Goal: Task Accomplishment & Management: Manage account settings

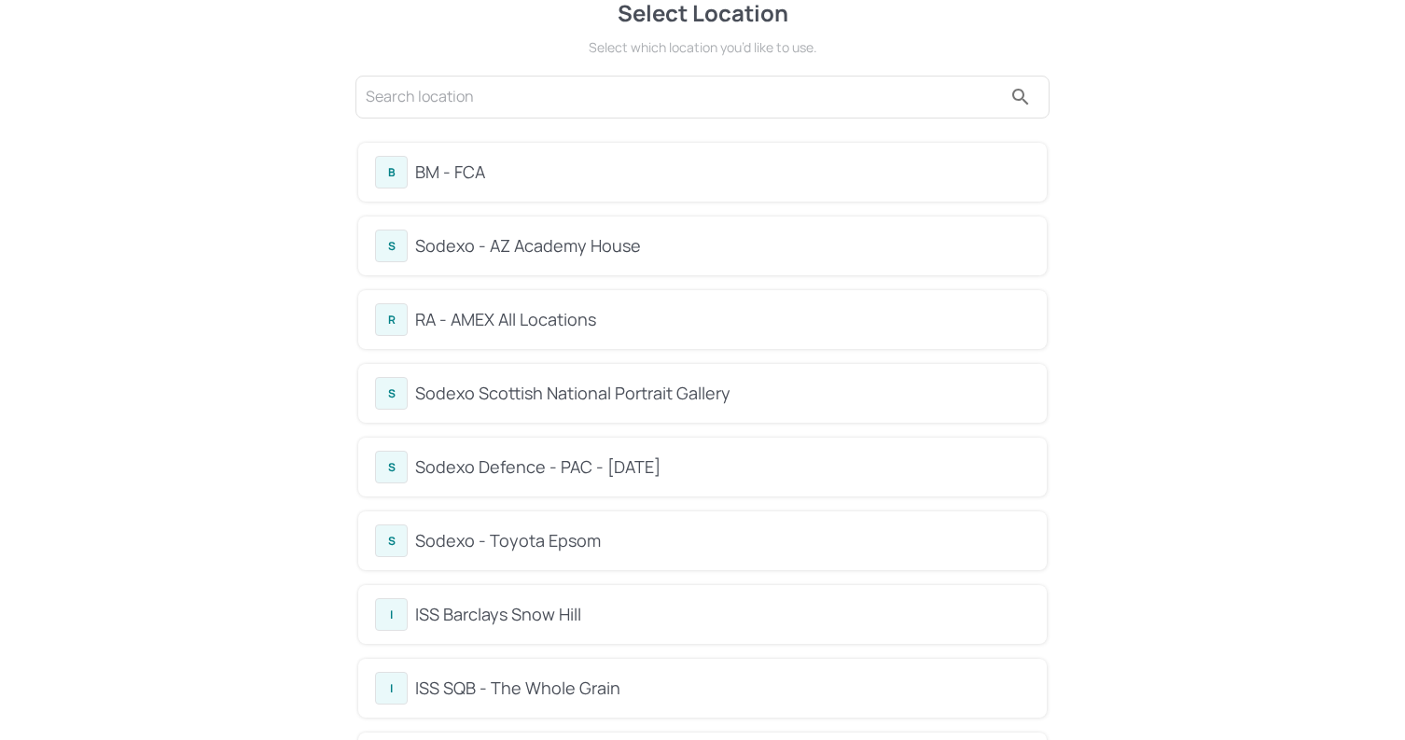
scroll to position [32, 0]
click at [553, 382] on div "Sodexo Scottish National Portrait Gallery" at bounding box center [722, 391] width 615 height 25
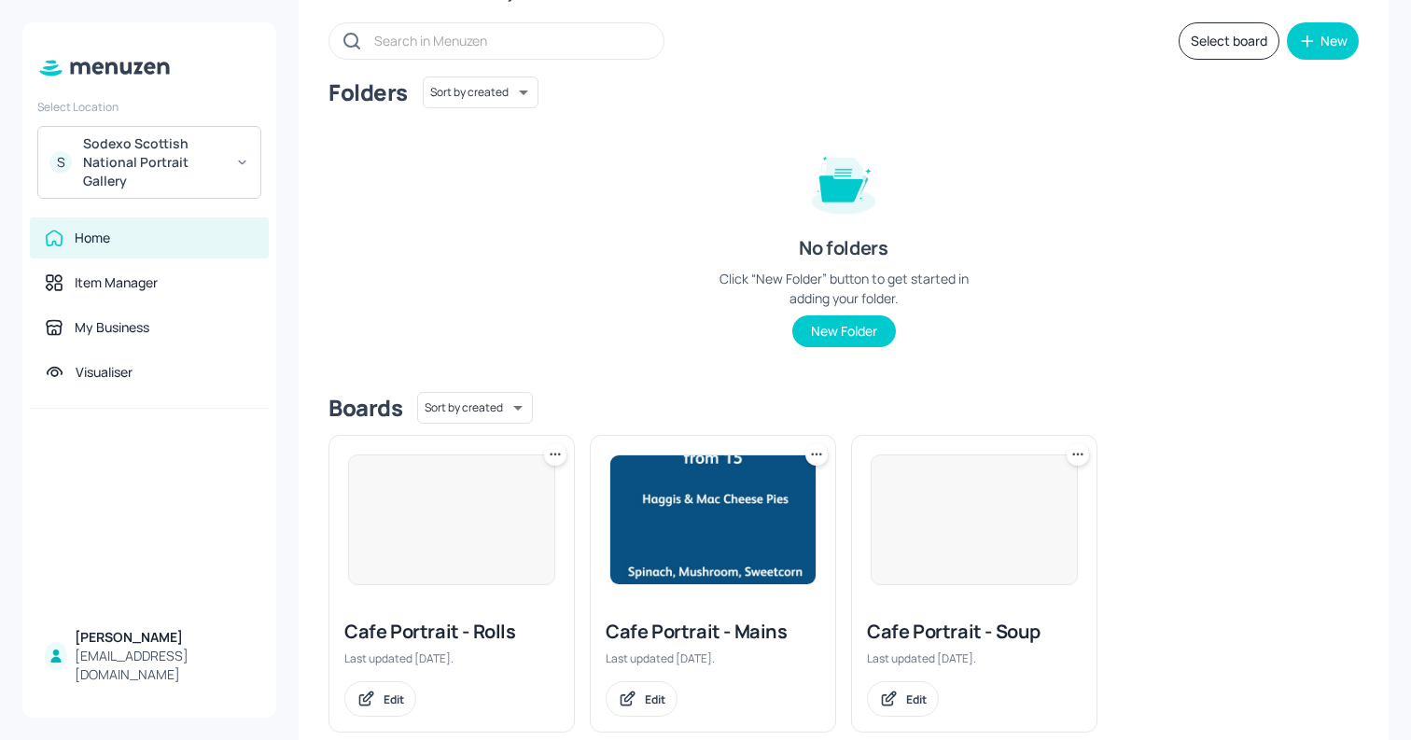
scroll to position [133, 0]
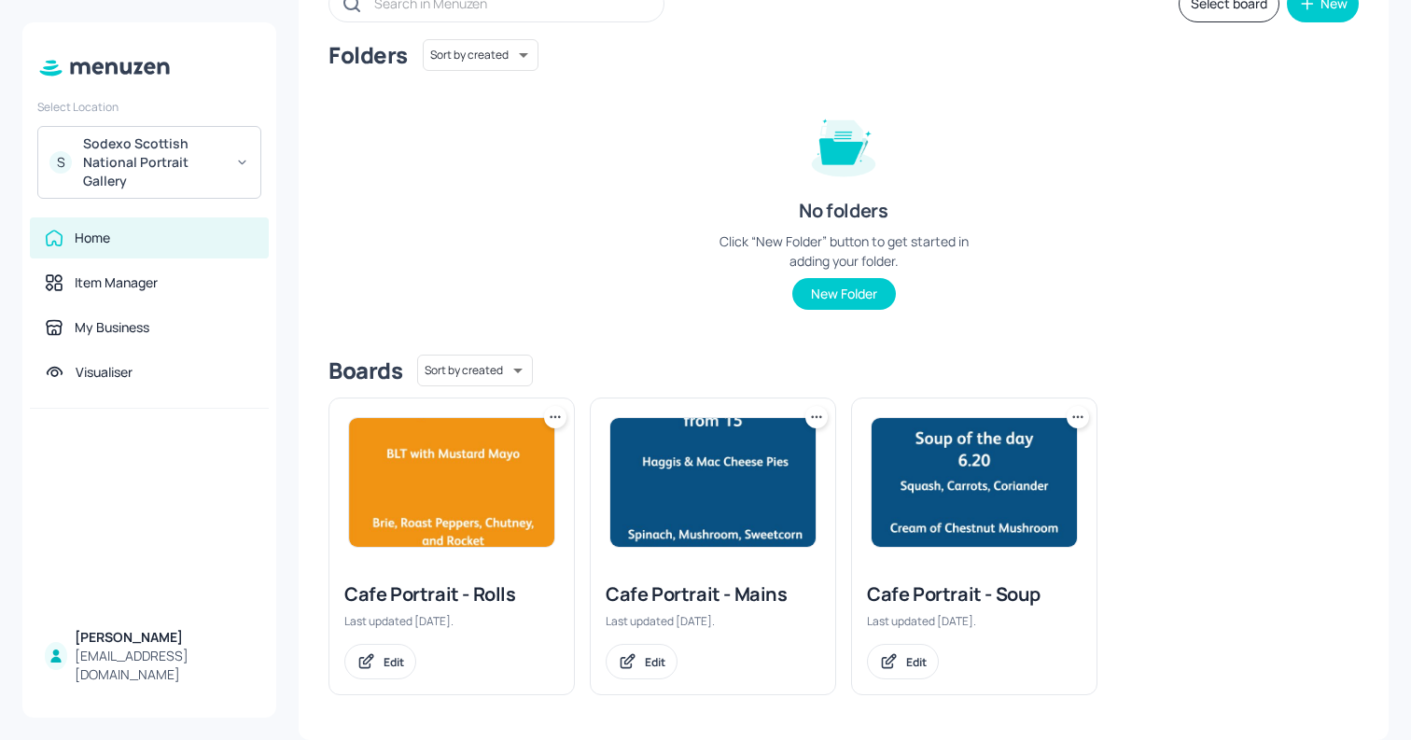
click at [475, 483] on img at bounding box center [451, 482] width 205 height 129
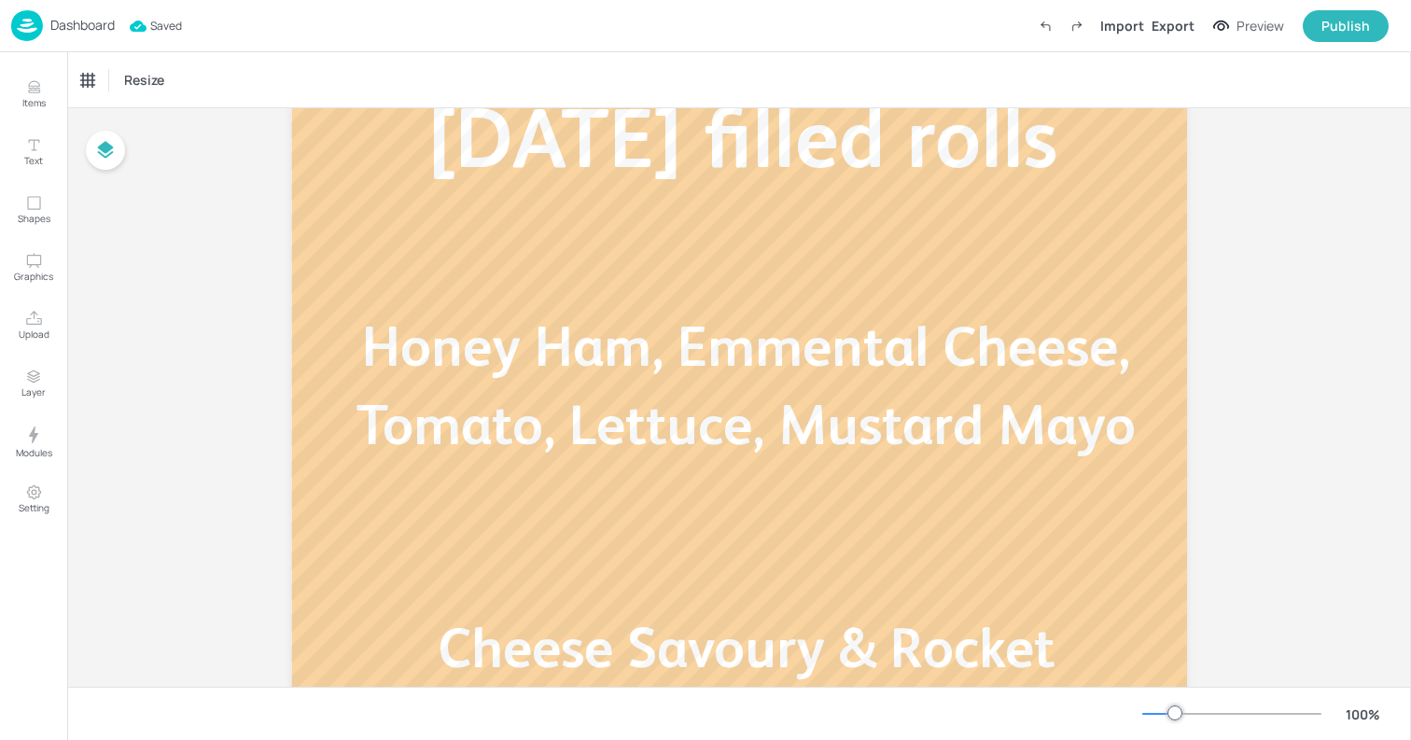
scroll to position [178, 0]
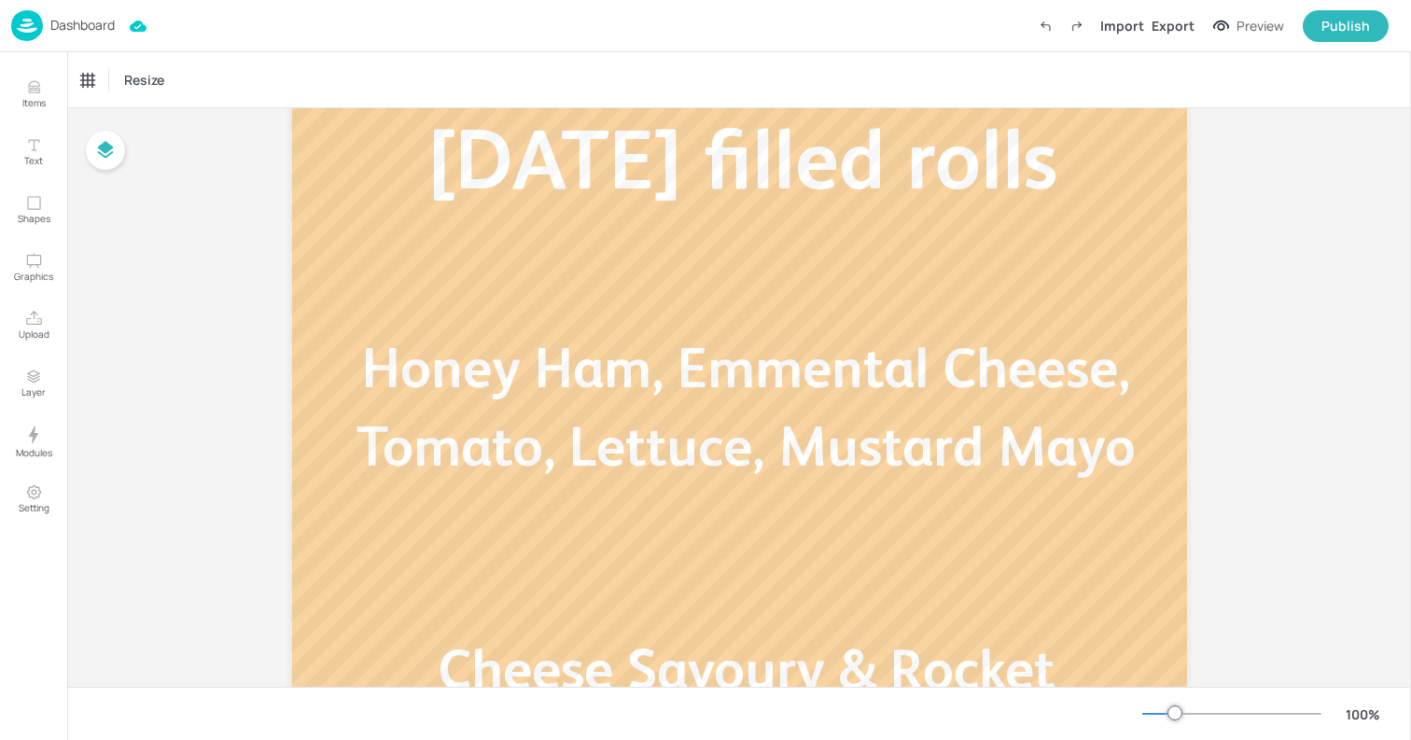
click at [80, 28] on p "Dashboard" at bounding box center [82, 25] width 64 height 13
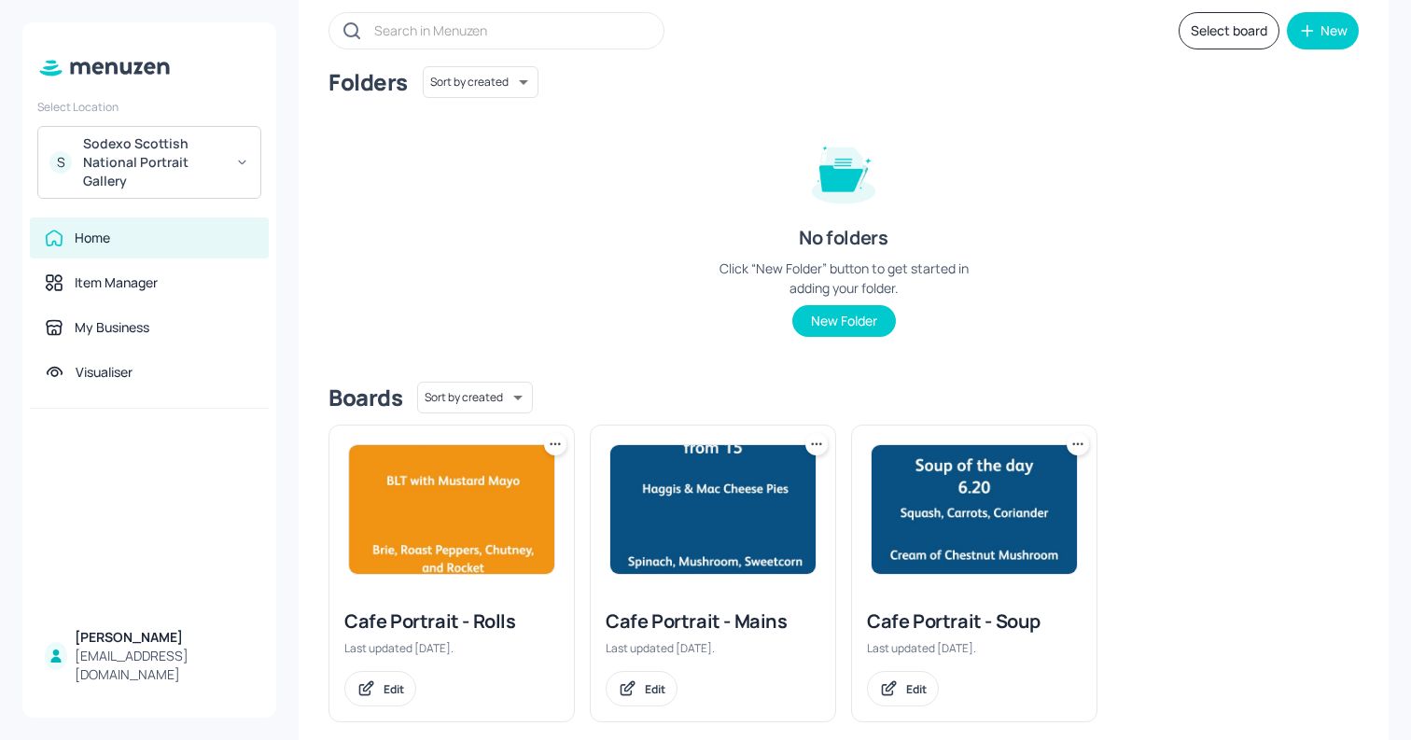
scroll to position [133, 0]
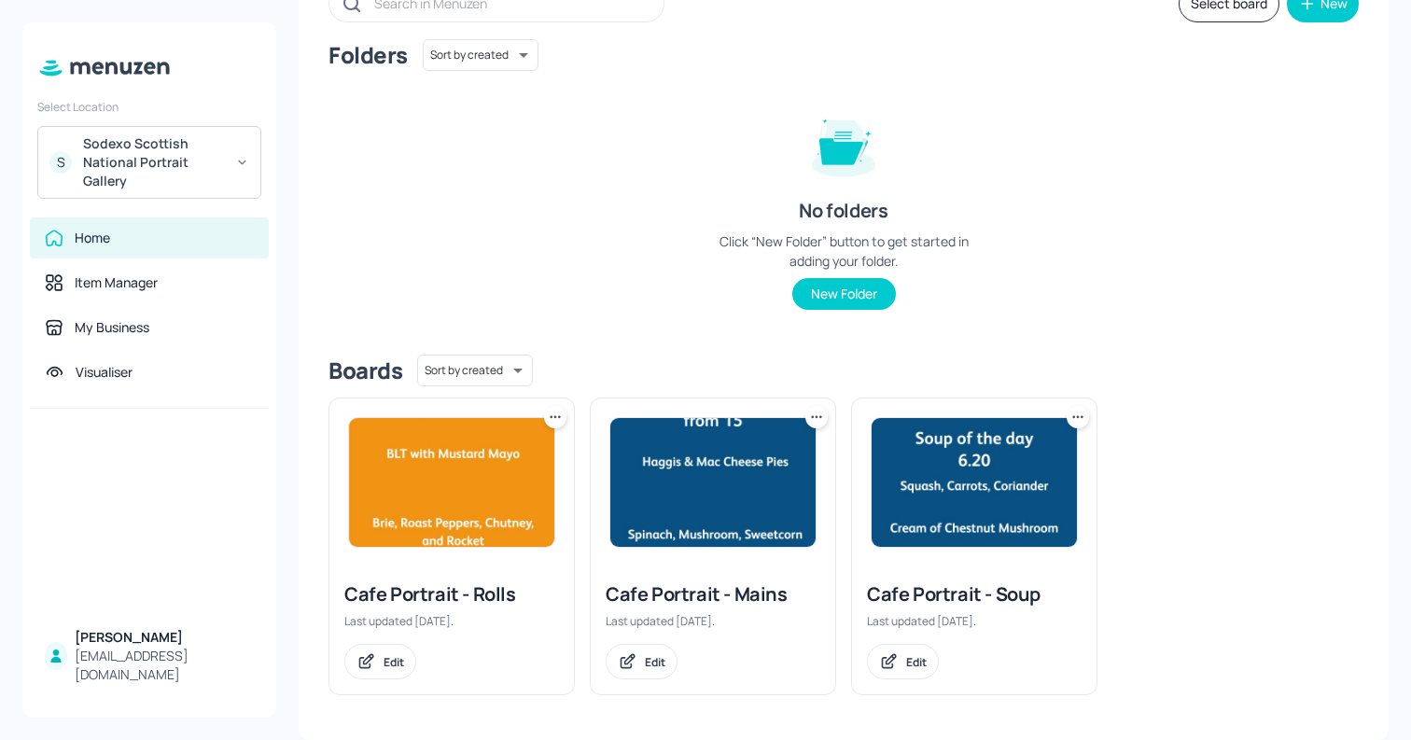
click at [960, 452] on img at bounding box center [974, 482] width 205 height 129
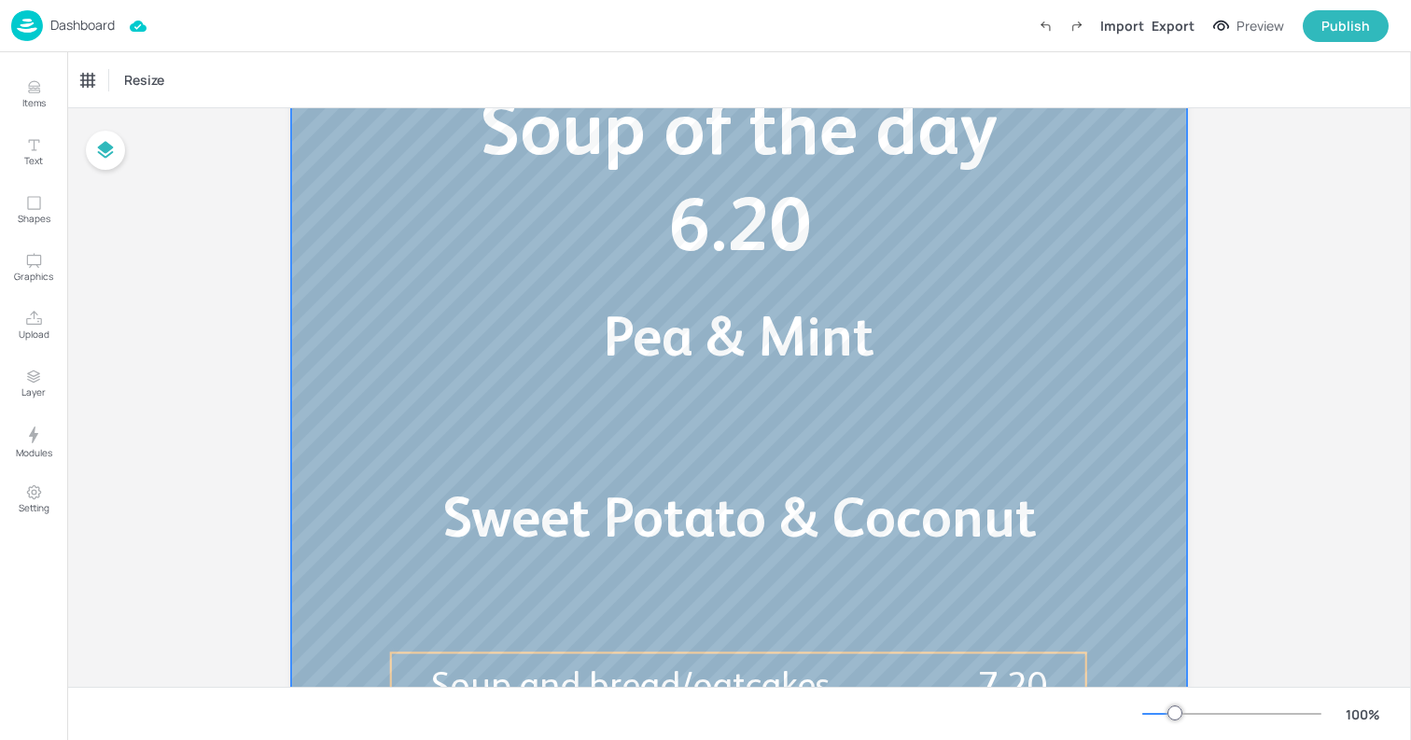
scroll to position [324, 0]
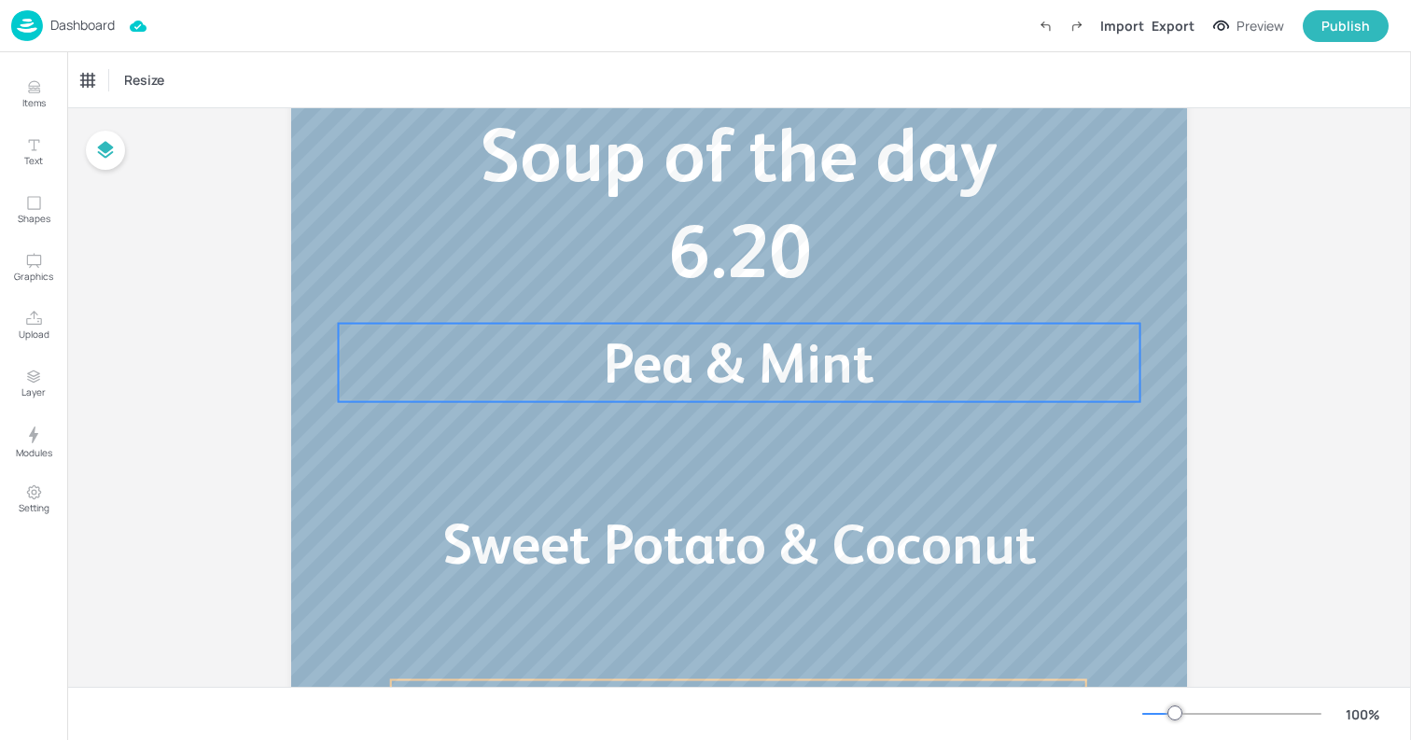
click at [784, 390] on span "Pea & Mint" at bounding box center [739, 362] width 270 height 63
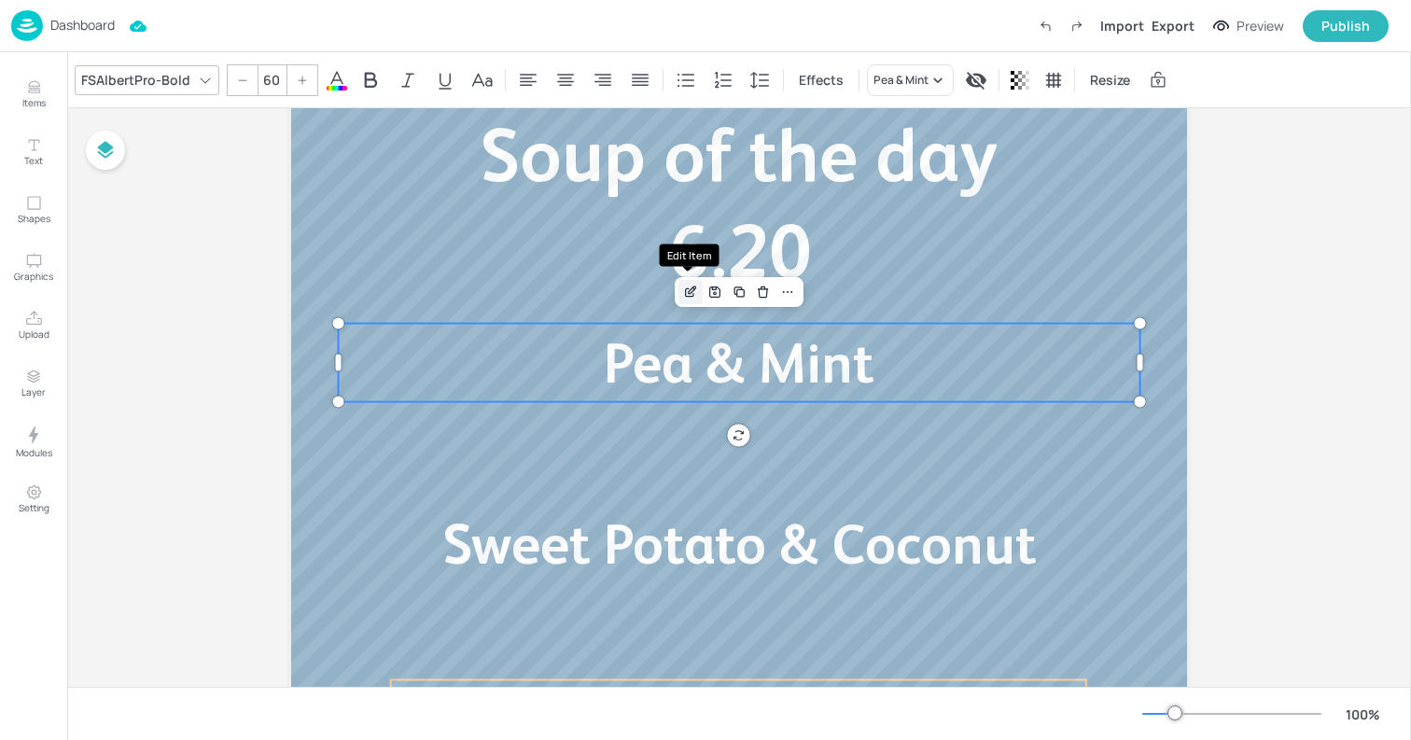
click at [693, 289] on icon "Edit Item" at bounding box center [691, 292] width 16 height 15
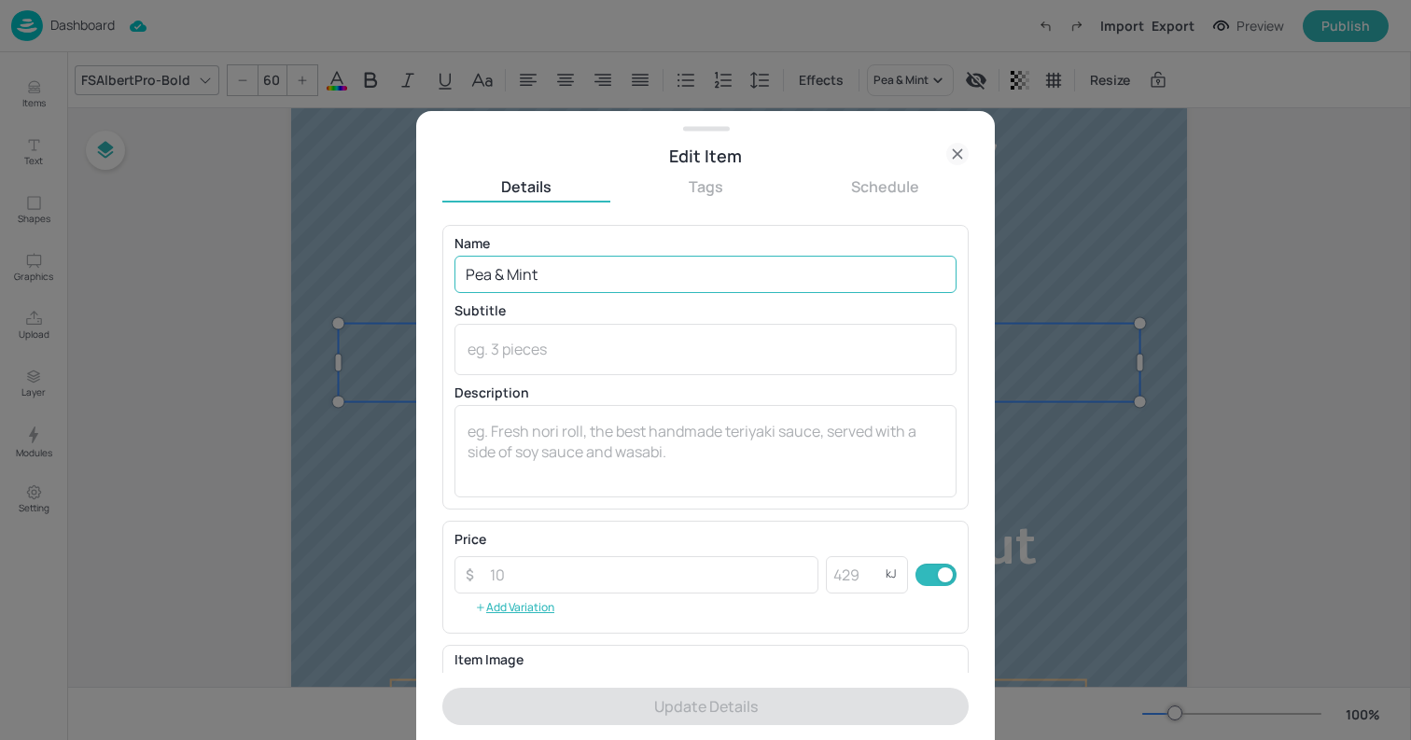
click at [551, 276] on input "Pea & Mint" at bounding box center [705, 274] width 502 height 37
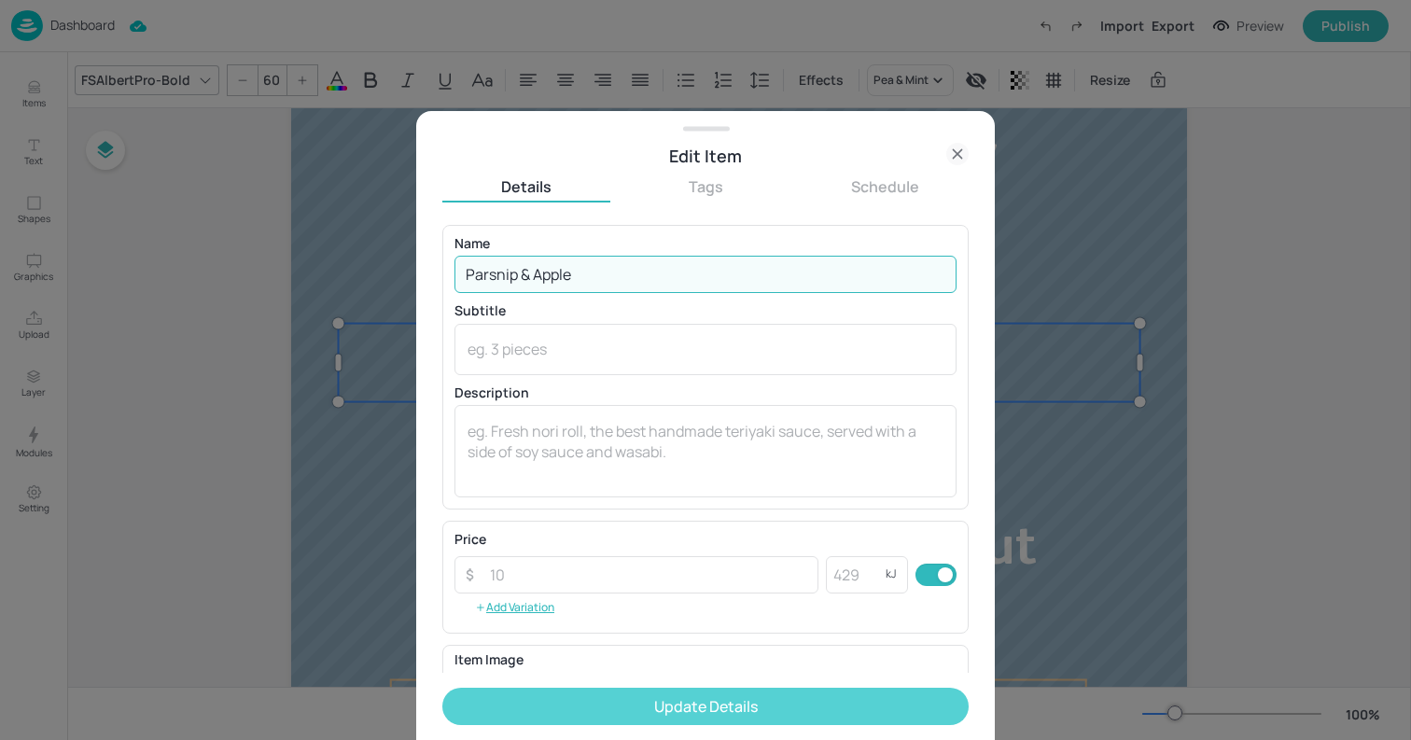
type input "Parsnip & Apple"
click at [772, 703] on button "Update Details" at bounding box center [705, 706] width 526 height 37
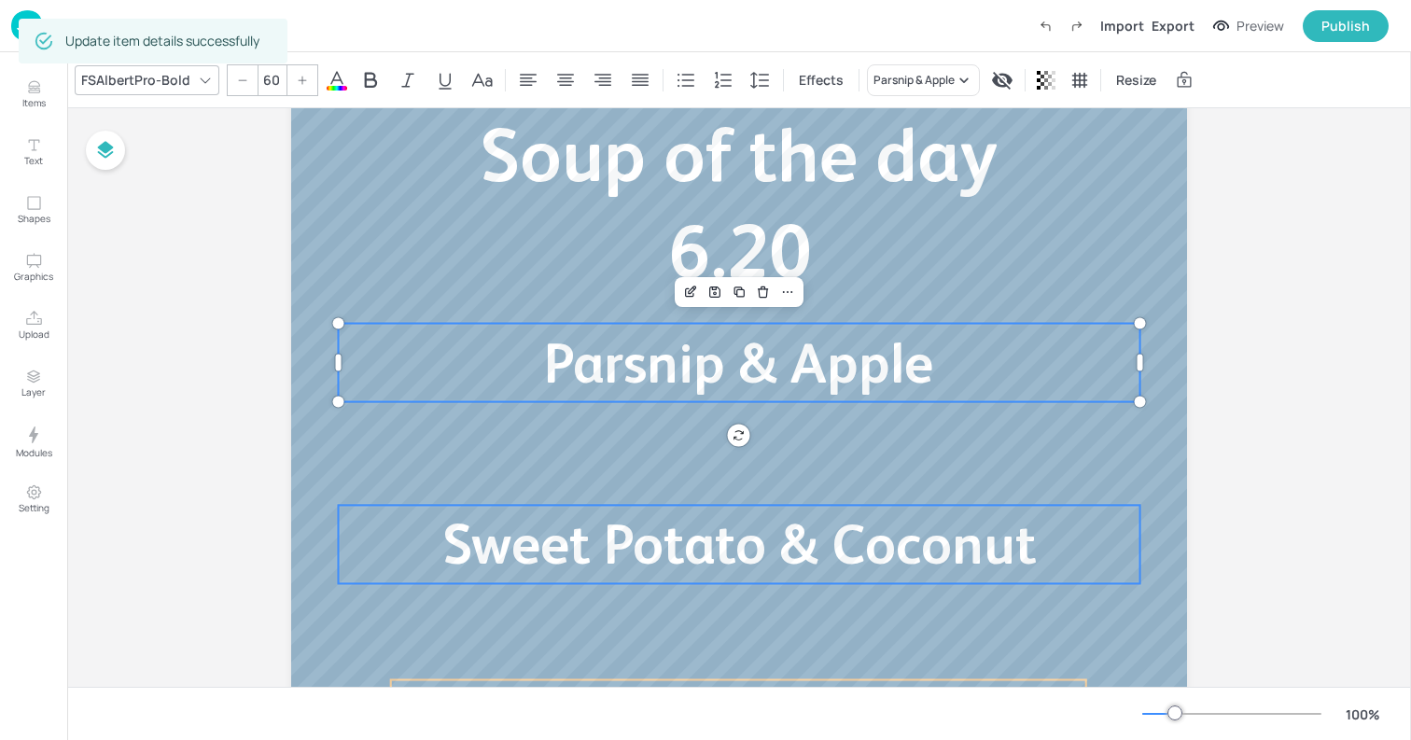
click at [739, 558] on span "Sweet Potato & Coconut" at bounding box center [738, 543] width 593 height 63
type input "60"
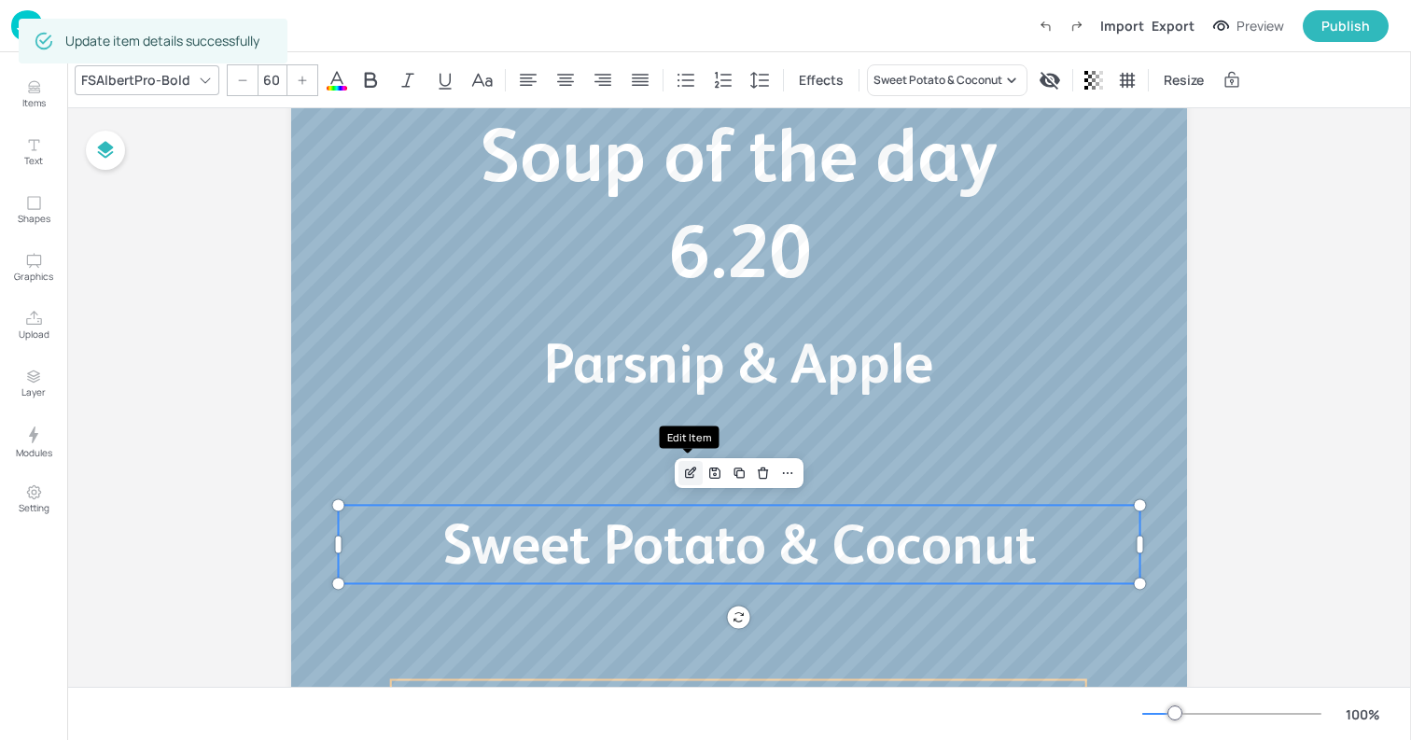
click at [688, 468] on icon "Edit Item" at bounding box center [691, 473] width 16 height 15
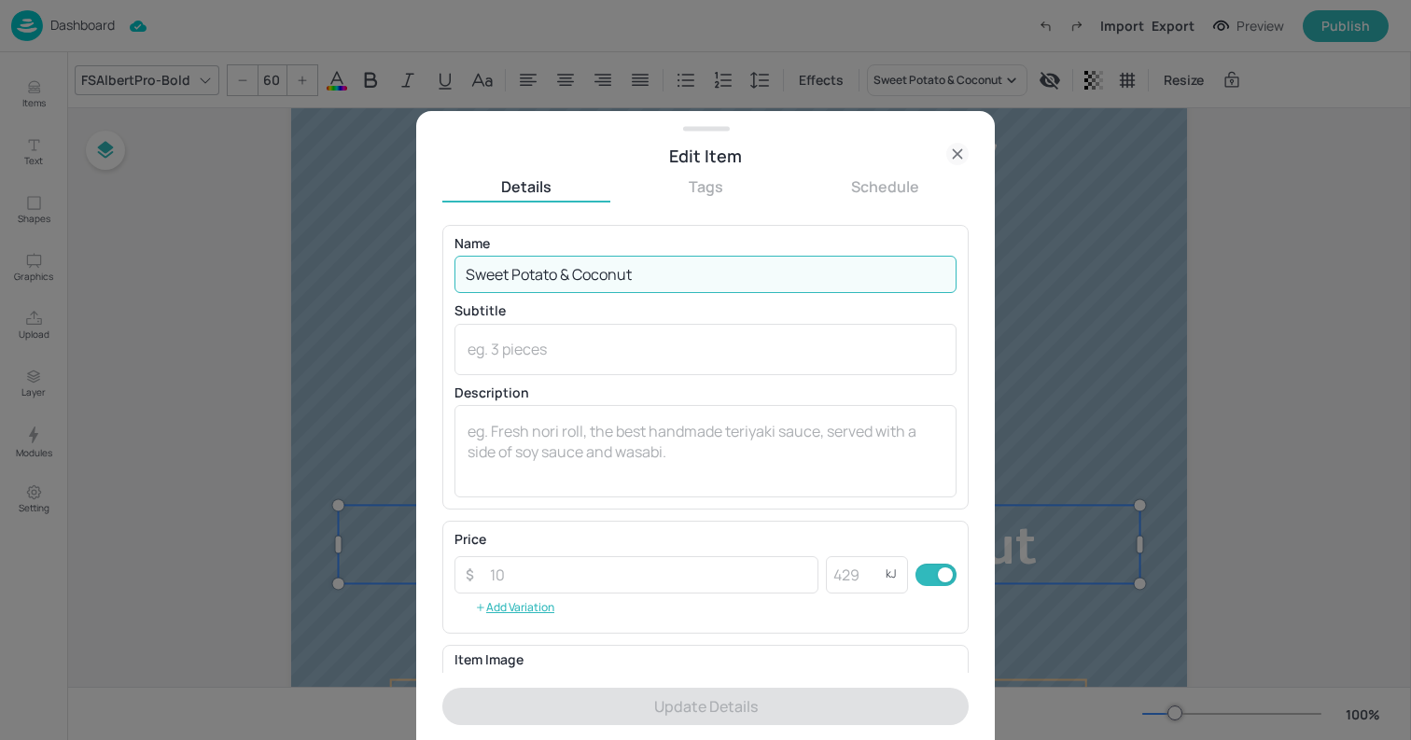
drag, startPoint x: 577, startPoint y: 274, endPoint x: 680, endPoint y: 274, distance: 103.6
click at [680, 274] on input "Sweet Potato & Coconut" at bounding box center [705, 274] width 502 height 37
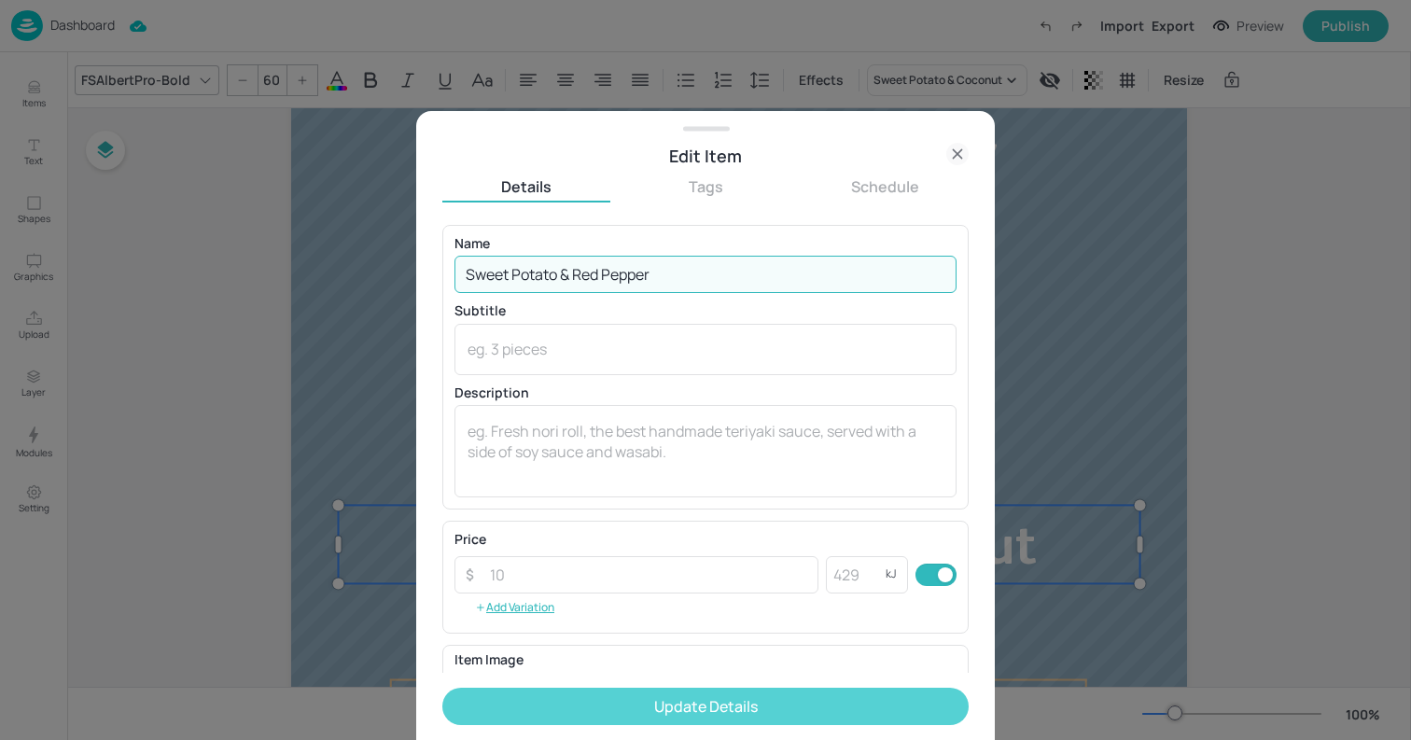
type input "Sweet Potato & Red Pepper"
click at [811, 702] on button "Update Details" at bounding box center [705, 706] width 526 height 37
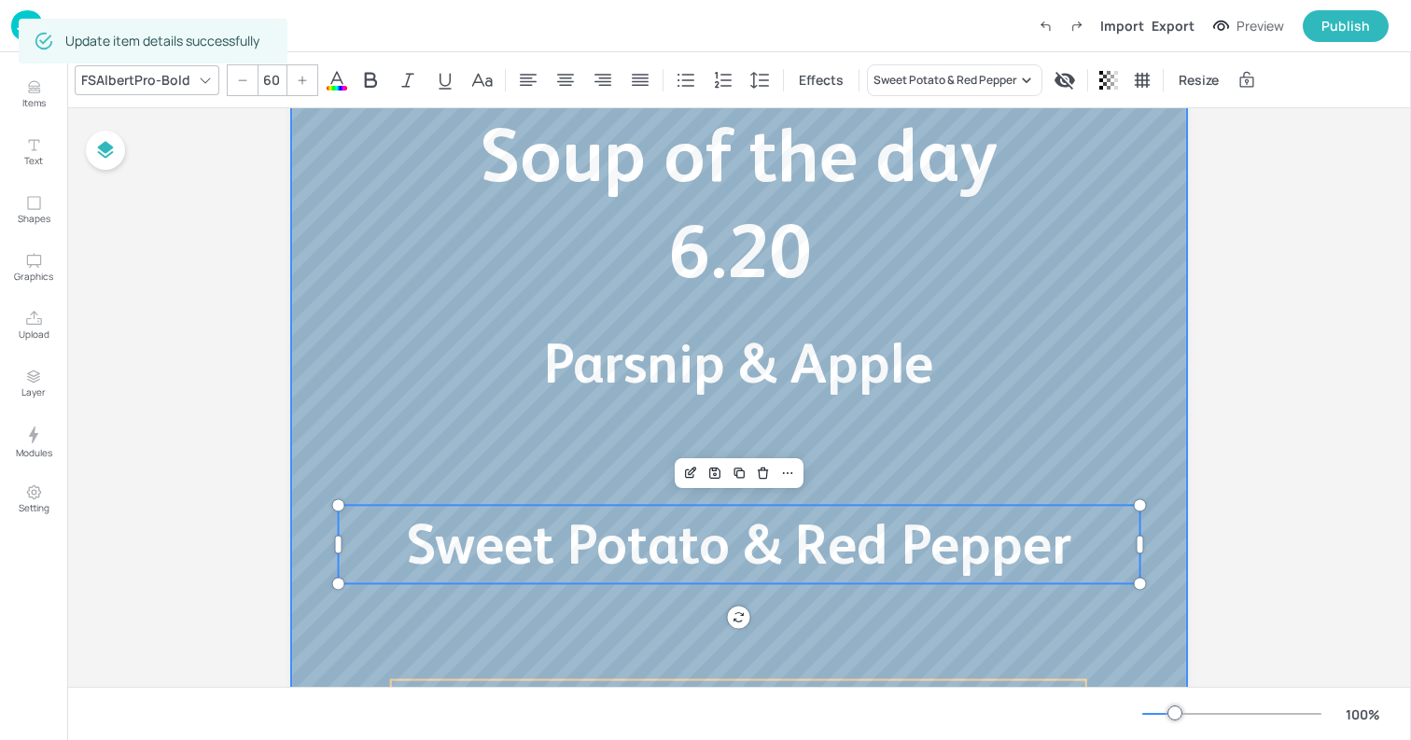
click at [313, 330] on div at bounding box center [739, 348] width 896 height 1008
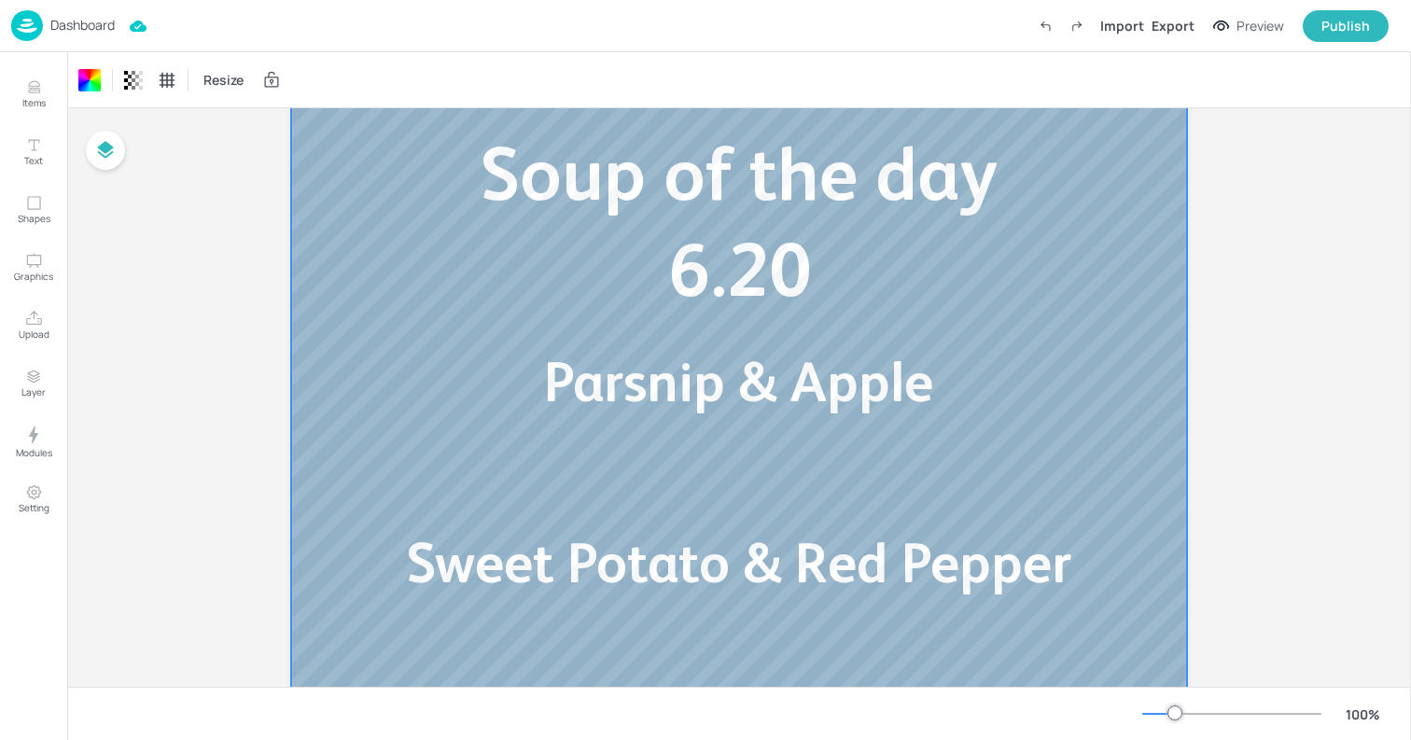
scroll to position [280, 0]
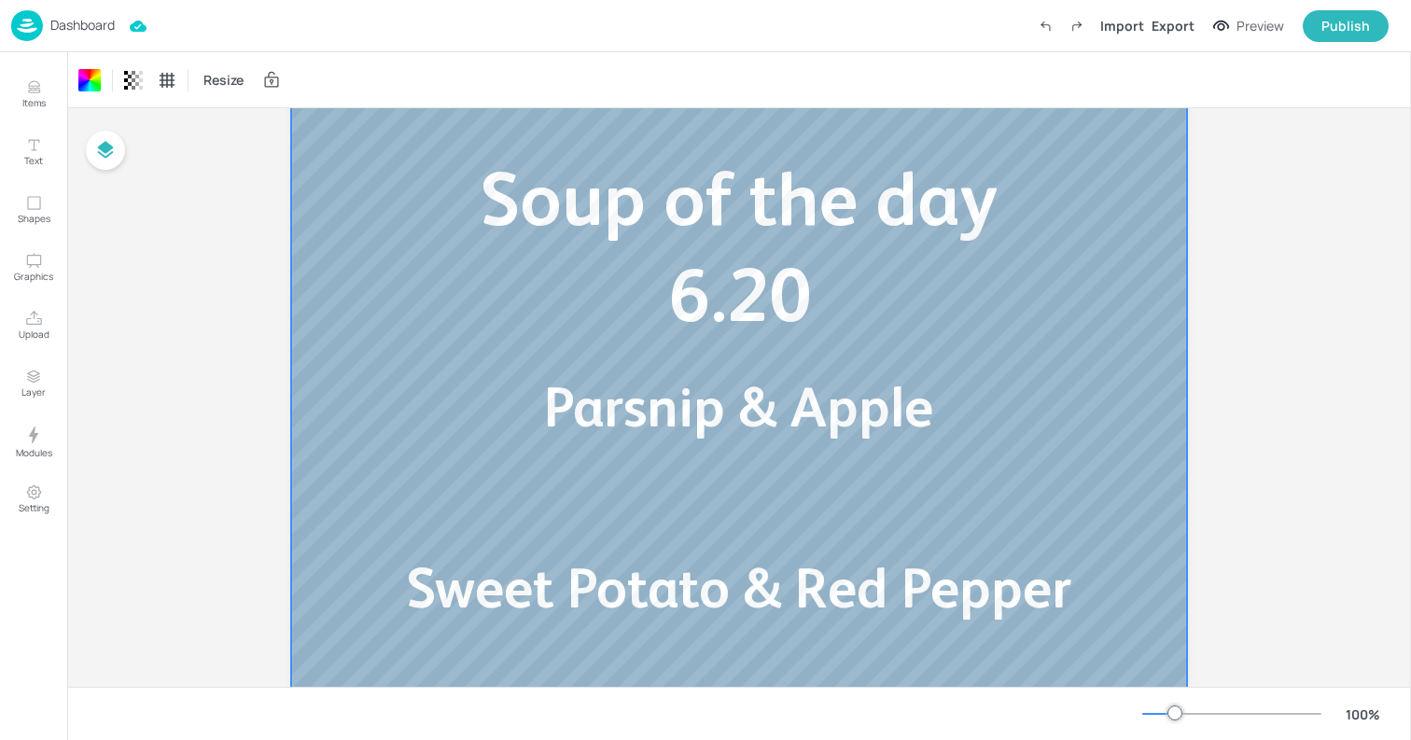
click at [89, 22] on p "Dashboard" at bounding box center [82, 25] width 64 height 13
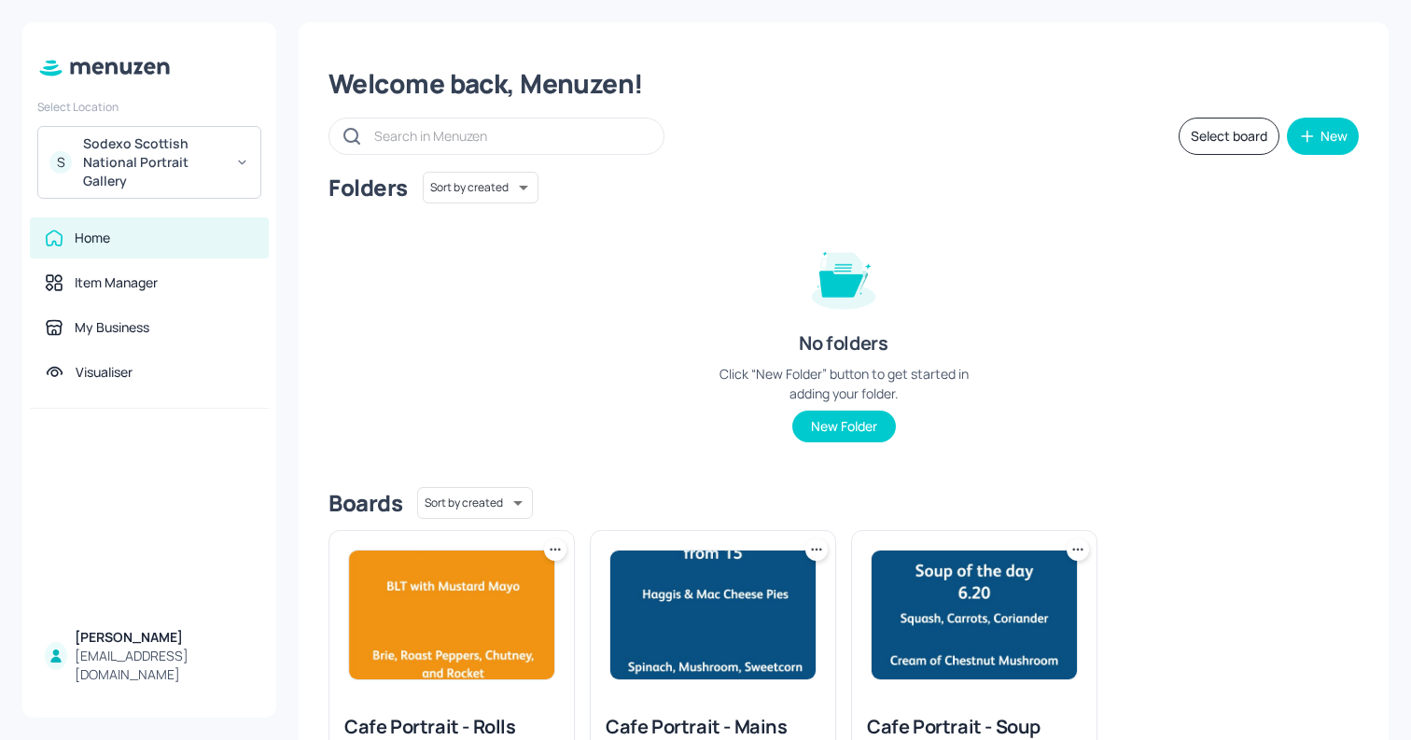
click at [719, 607] on img at bounding box center [712, 615] width 205 height 129
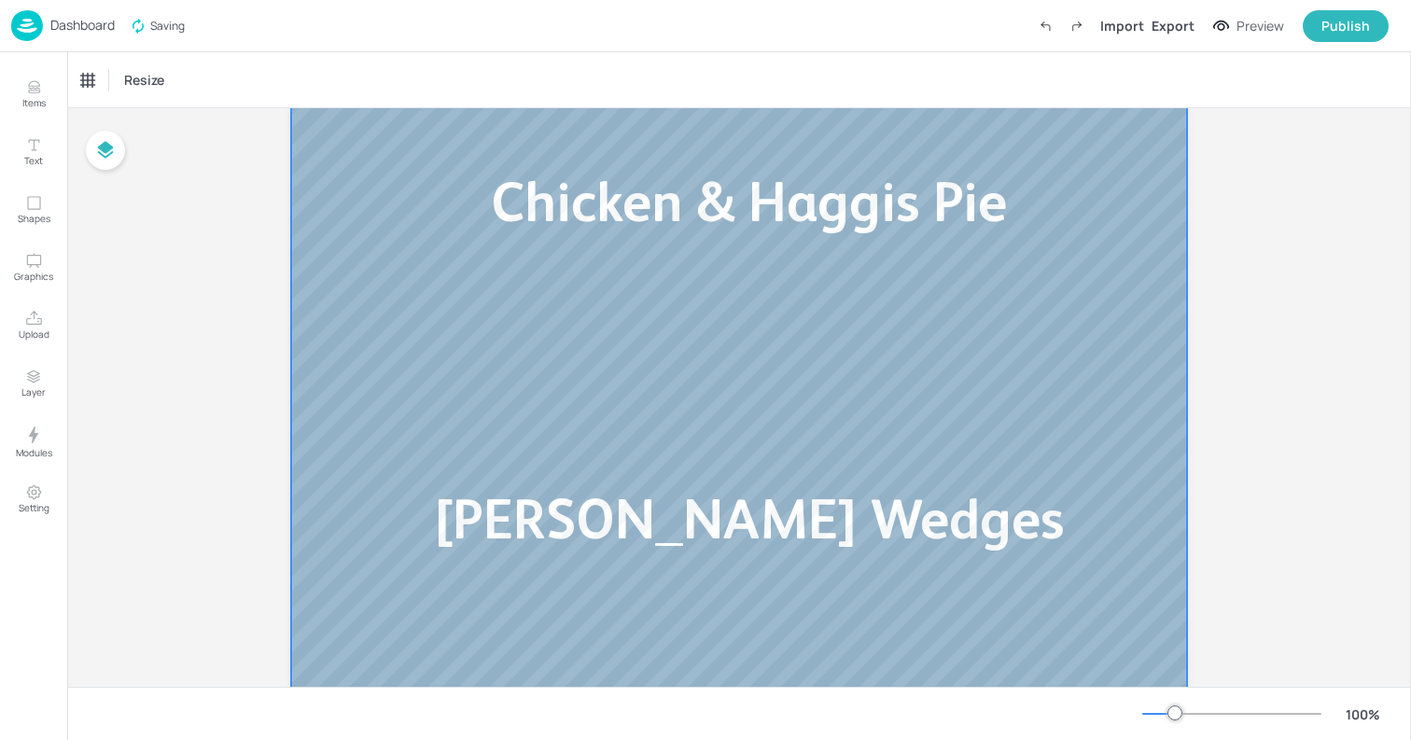
scroll to position [384, 0]
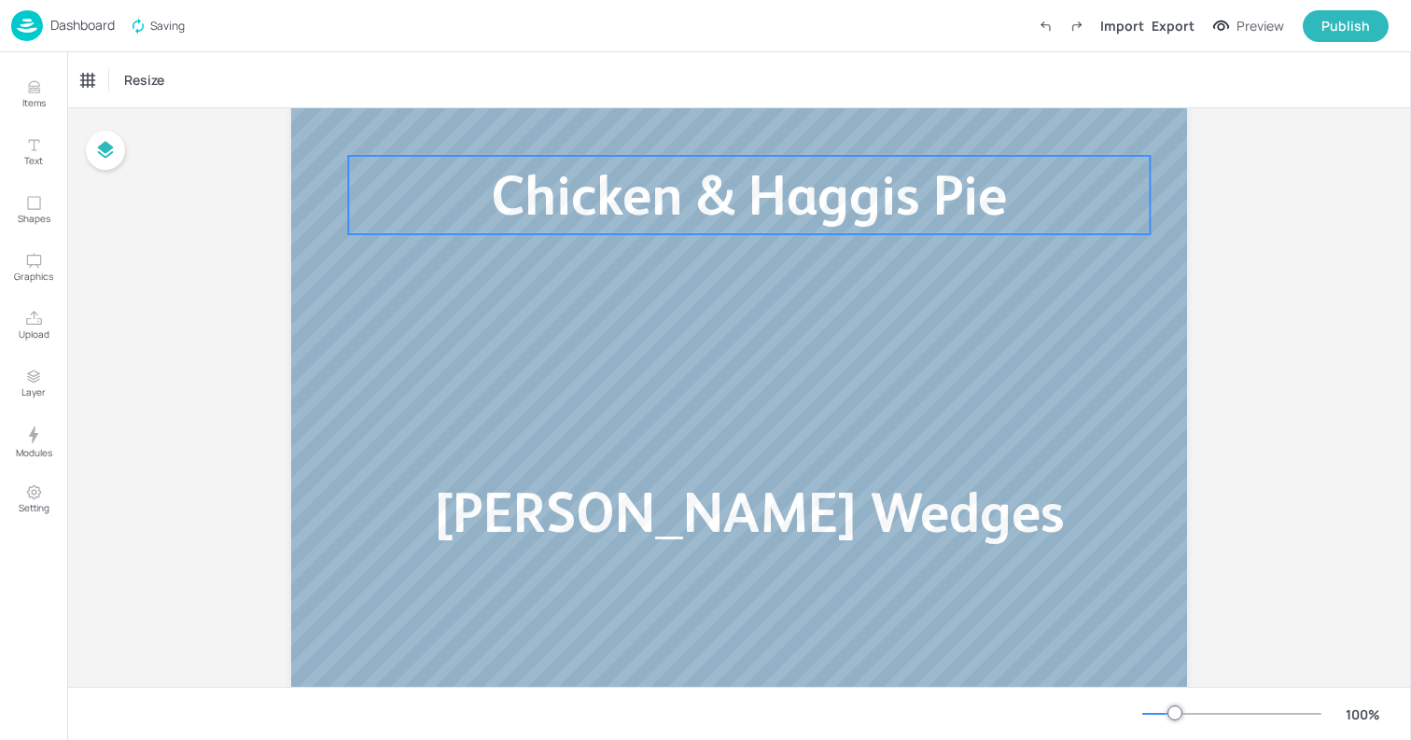
click at [778, 202] on span "Chicken & Haggis Pie" at bounding box center [749, 194] width 516 height 63
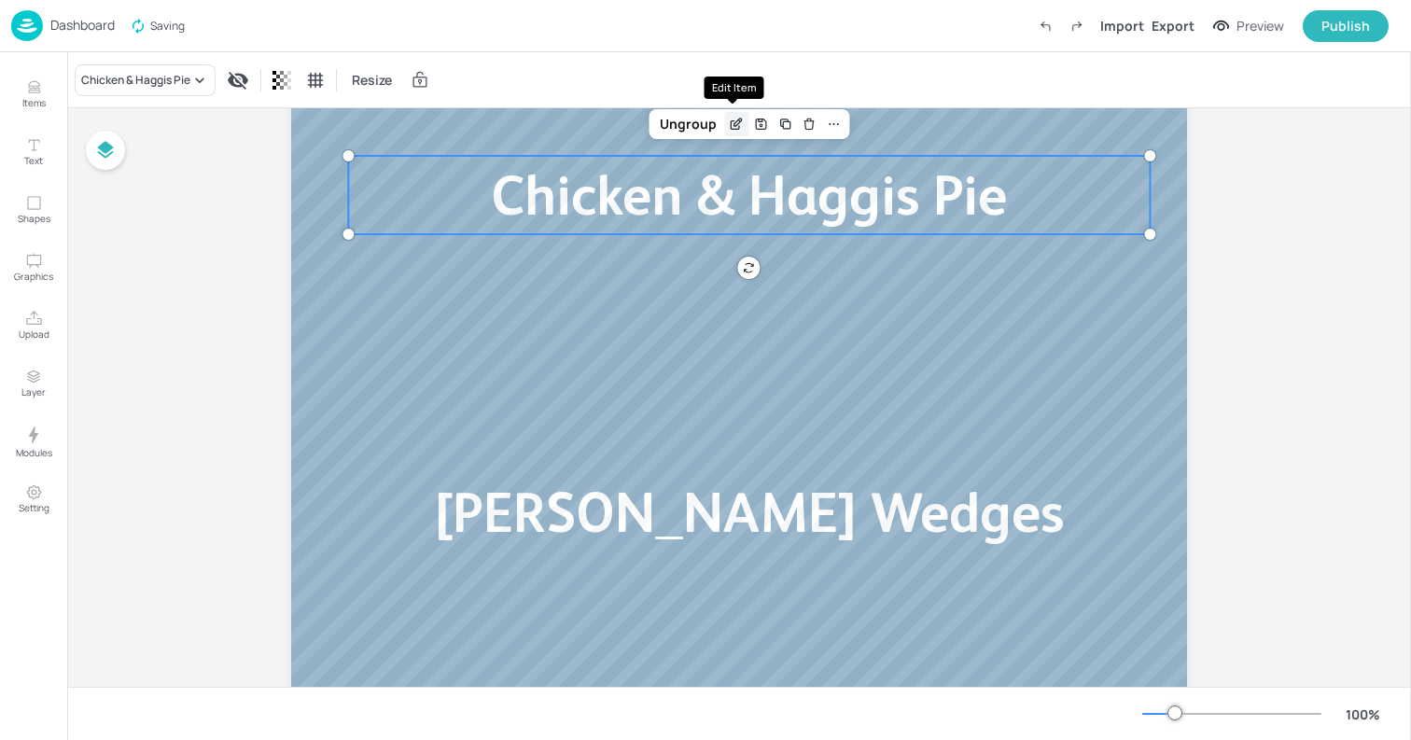
click at [731, 131] on icon "Edit Item" at bounding box center [737, 124] width 16 height 15
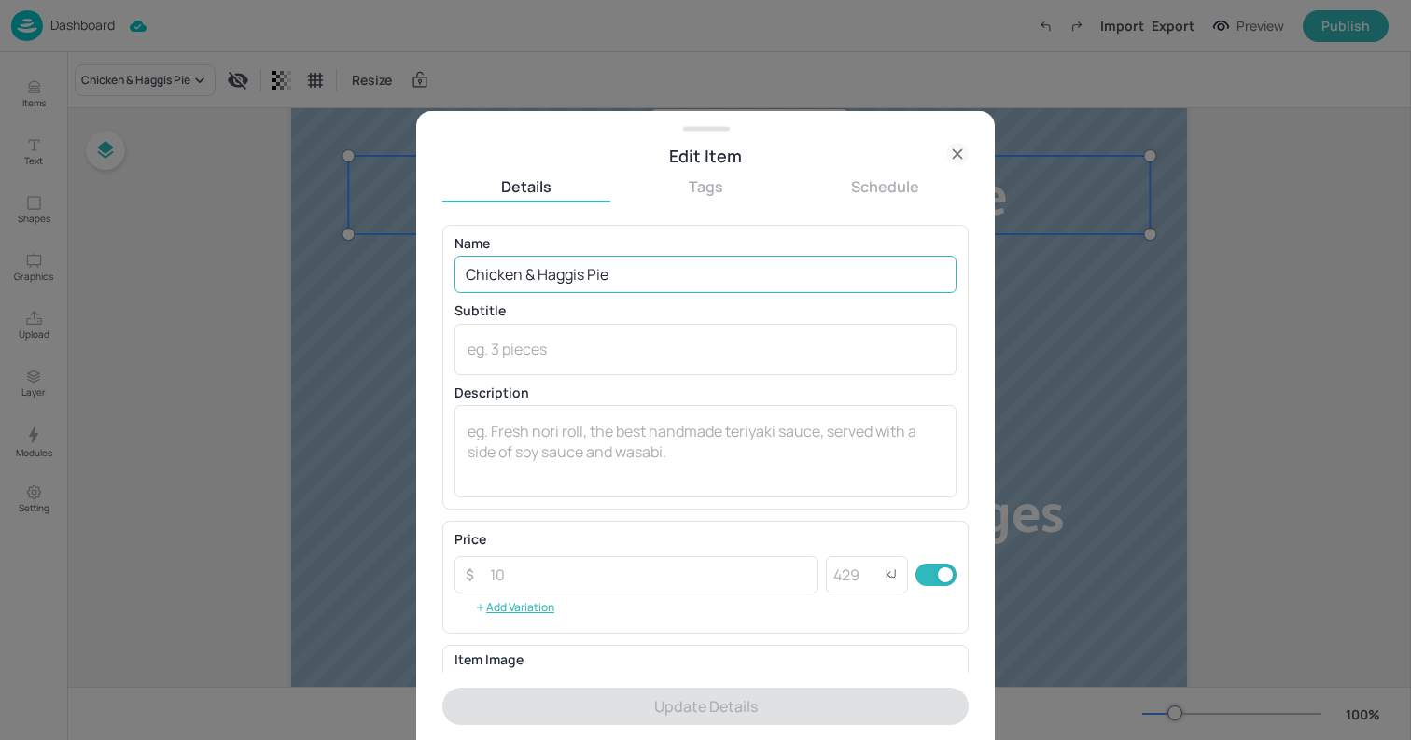
click at [623, 266] on input "Chicken & Haggis Pie" at bounding box center [705, 274] width 502 height 37
paste input "Roast Aubergine, Courgette, Feta Frittata"
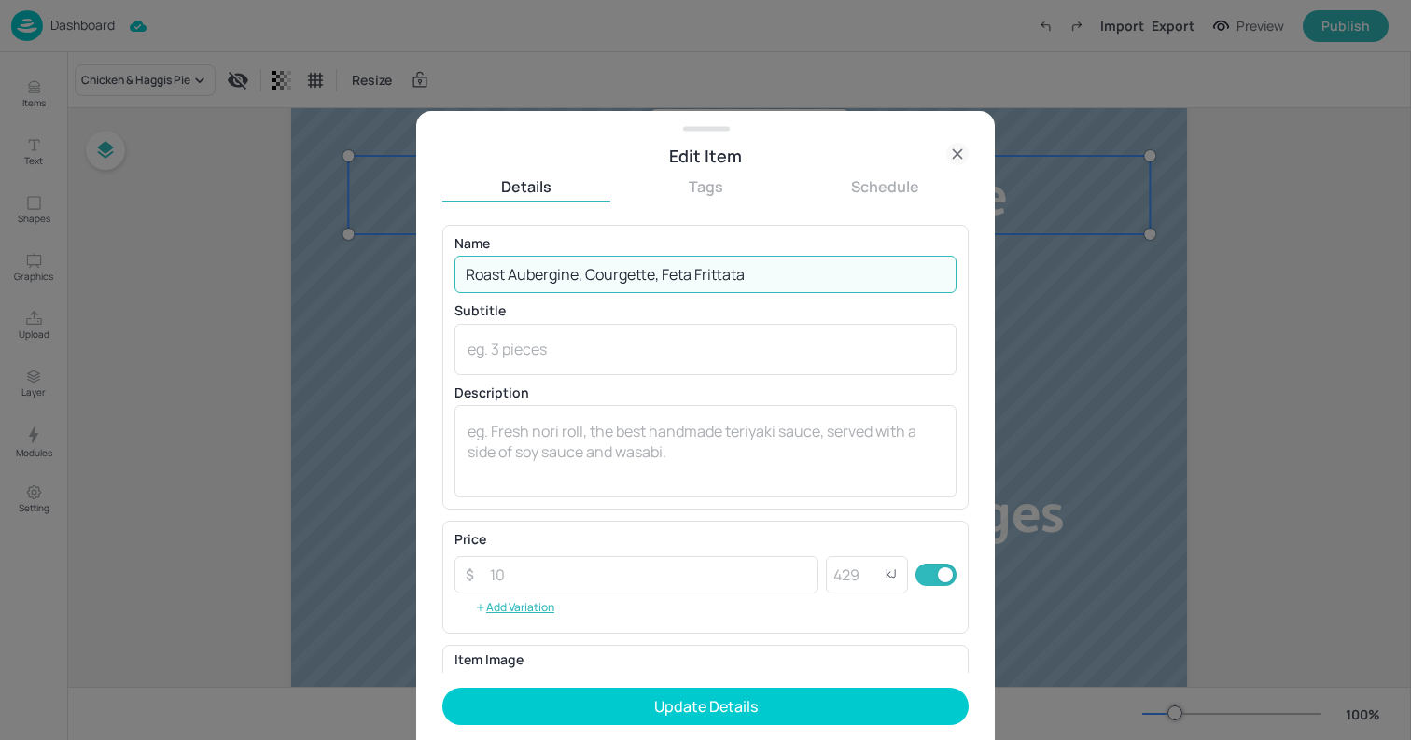
click at [663, 276] on input "Roast Aubergine, Courgette, Feta Frittata" at bounding box center [705, 274] width 502 height 37
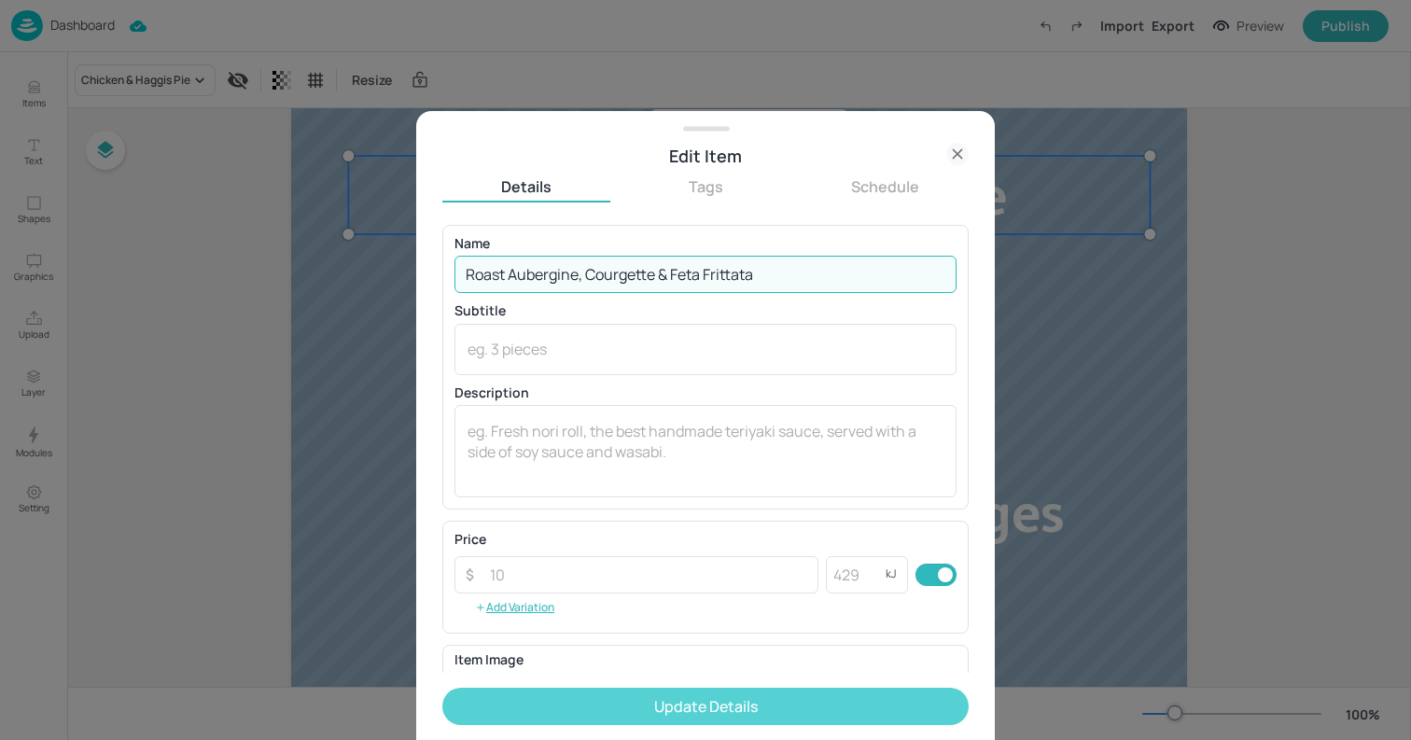
type input "Roast Aubergine, Courgette & Feta Frittata"
click at [754, 724] on button "Update Details" at bounding box center [705, 706] width 526 height 37
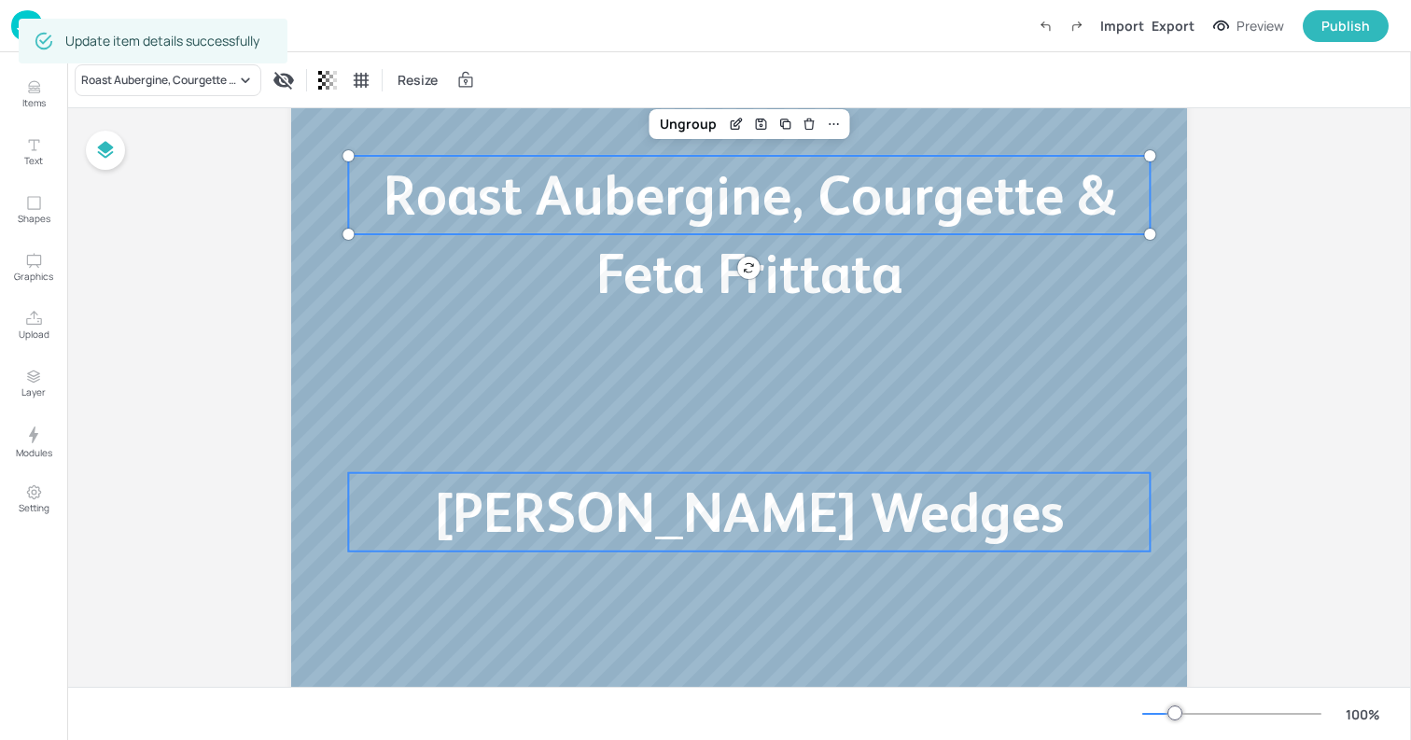
click at [864, 521] on span "[PERSON_NAME] Wedges" at bounding box center [749, 512] width 630 height 63
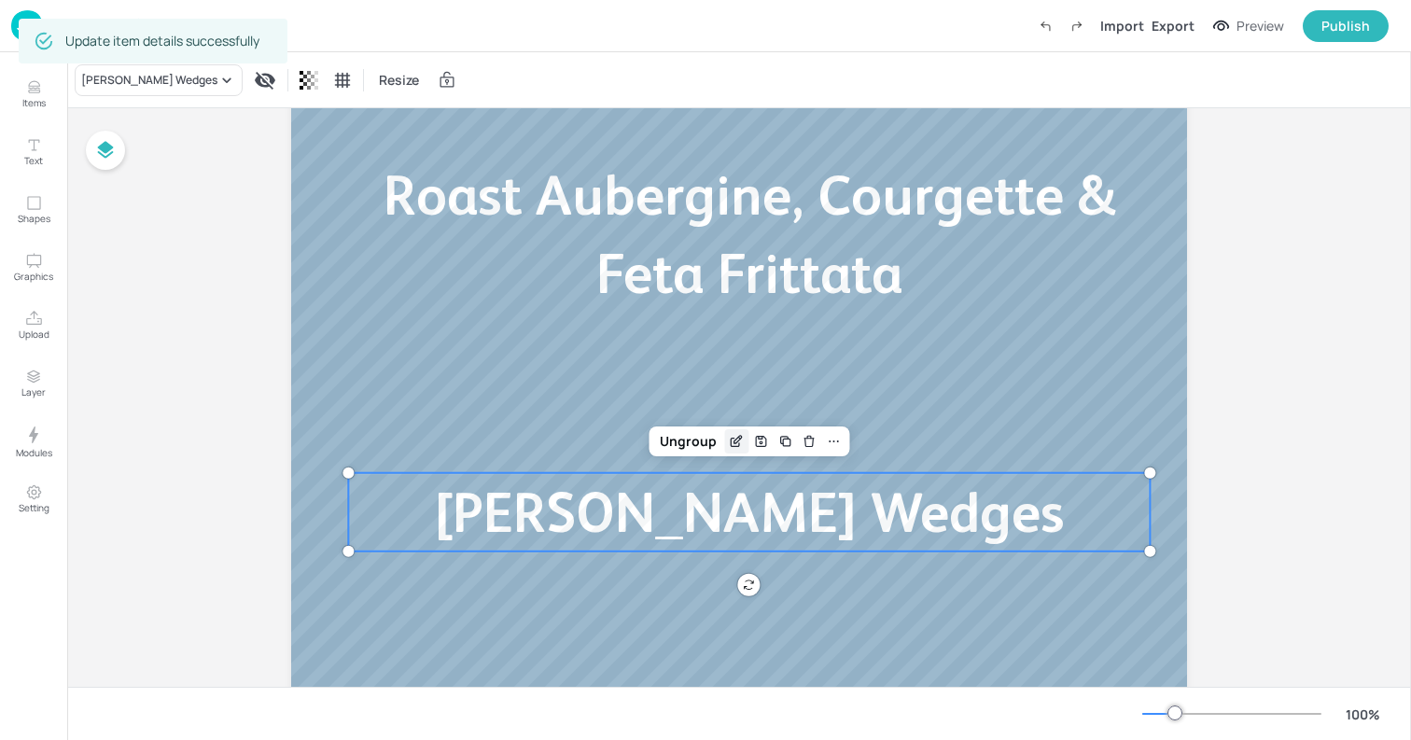
click at [733, 440] on icon "Edit Item" at bounding box center [737, 441] width 16 height 15
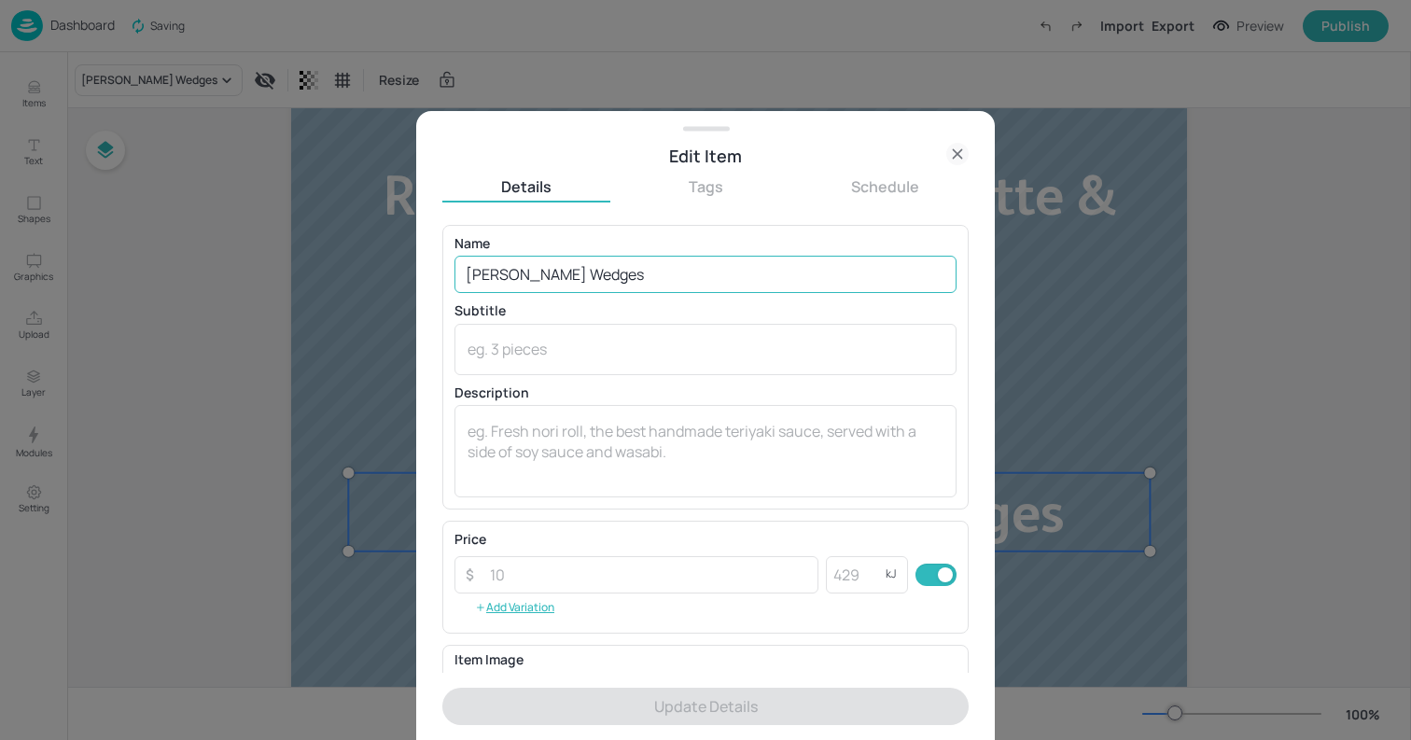
click at [634, 276] on input "[PERSON_NAME] Wedges" at bounding box center [705, 274] width 502 height 37
paste input "Bacon, Chestnut, Mushroom, Brie Quiche"
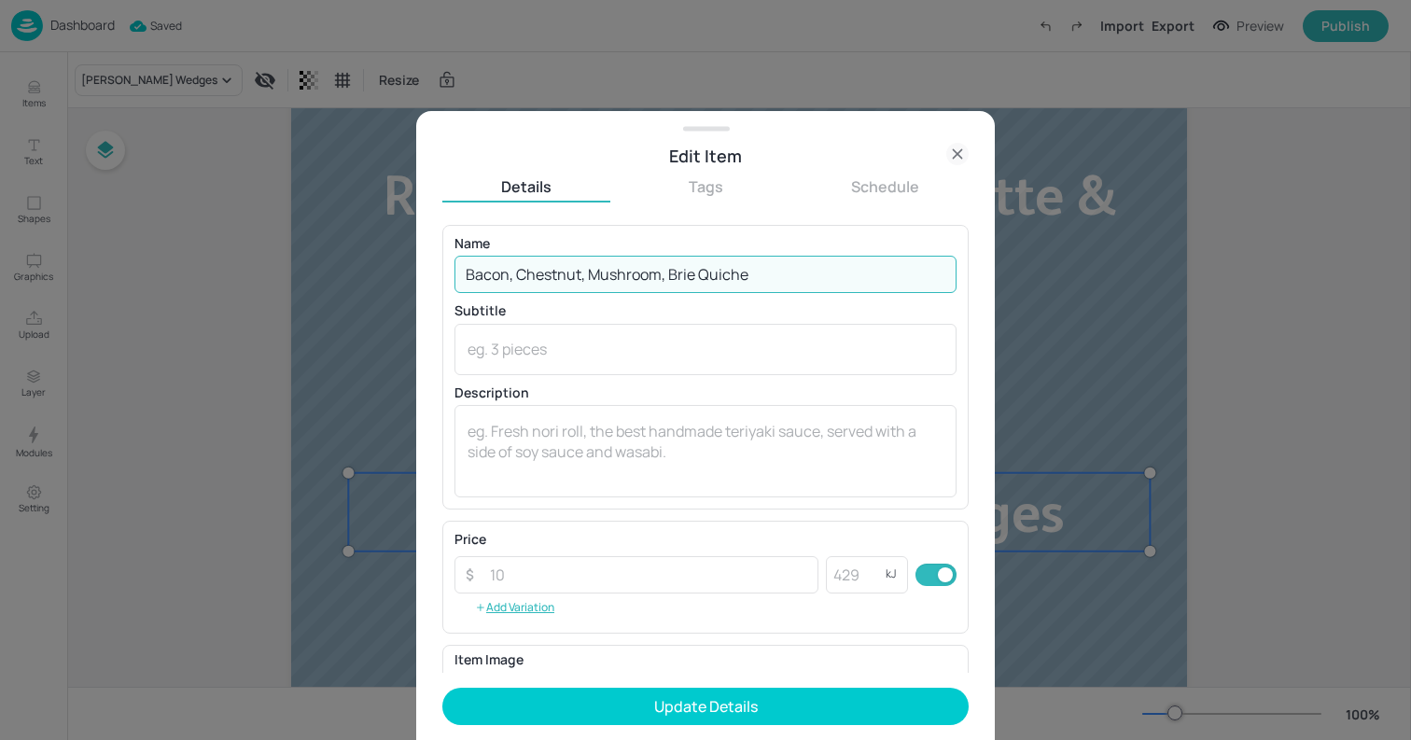
click at [664, 276] on input "Bacon, Chestnut, Mushroom, Brie Quiche" at bounding box center [705, 274] width 502 height 37
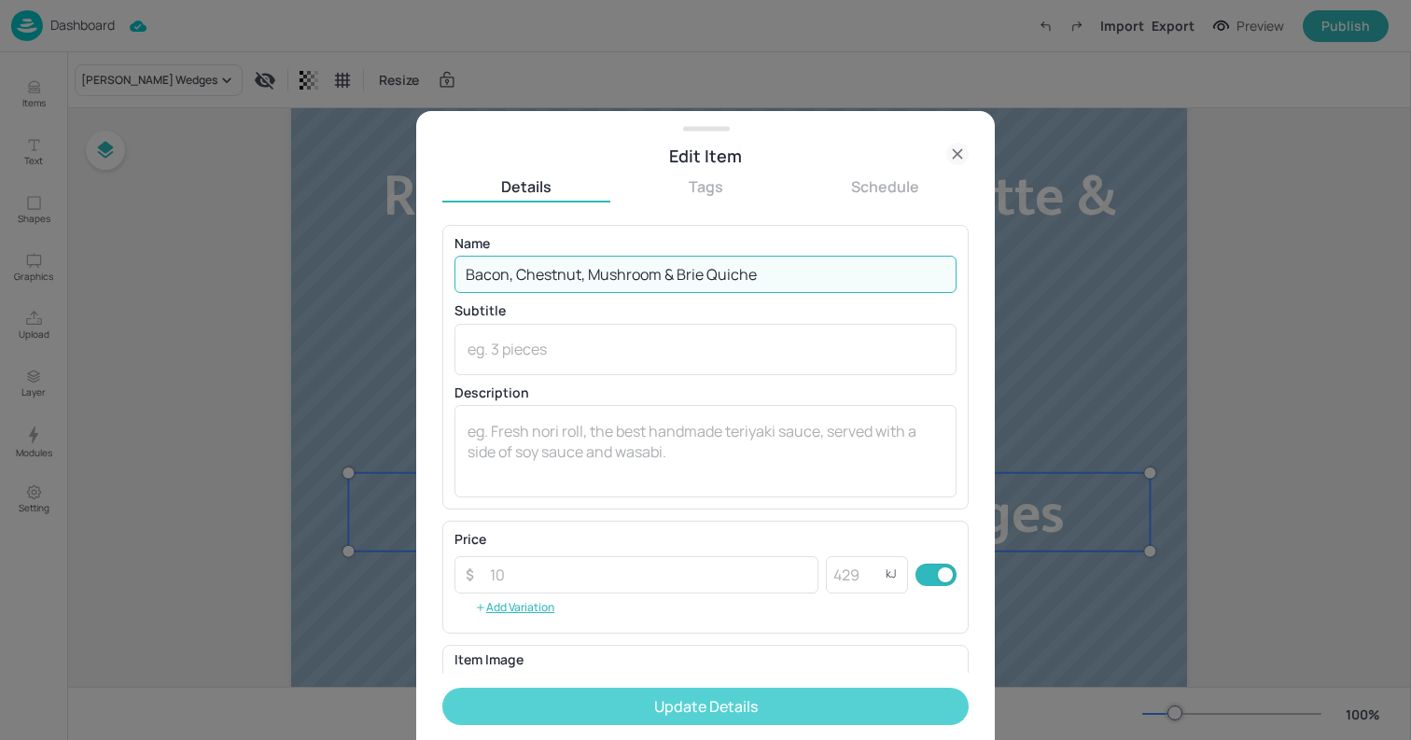
type input "Bacon, Chestnut, Mushroom & Brie Quiche"
click at [784, 721] on button "Update Details" at bounding box center [705, 706] width 526 height 37
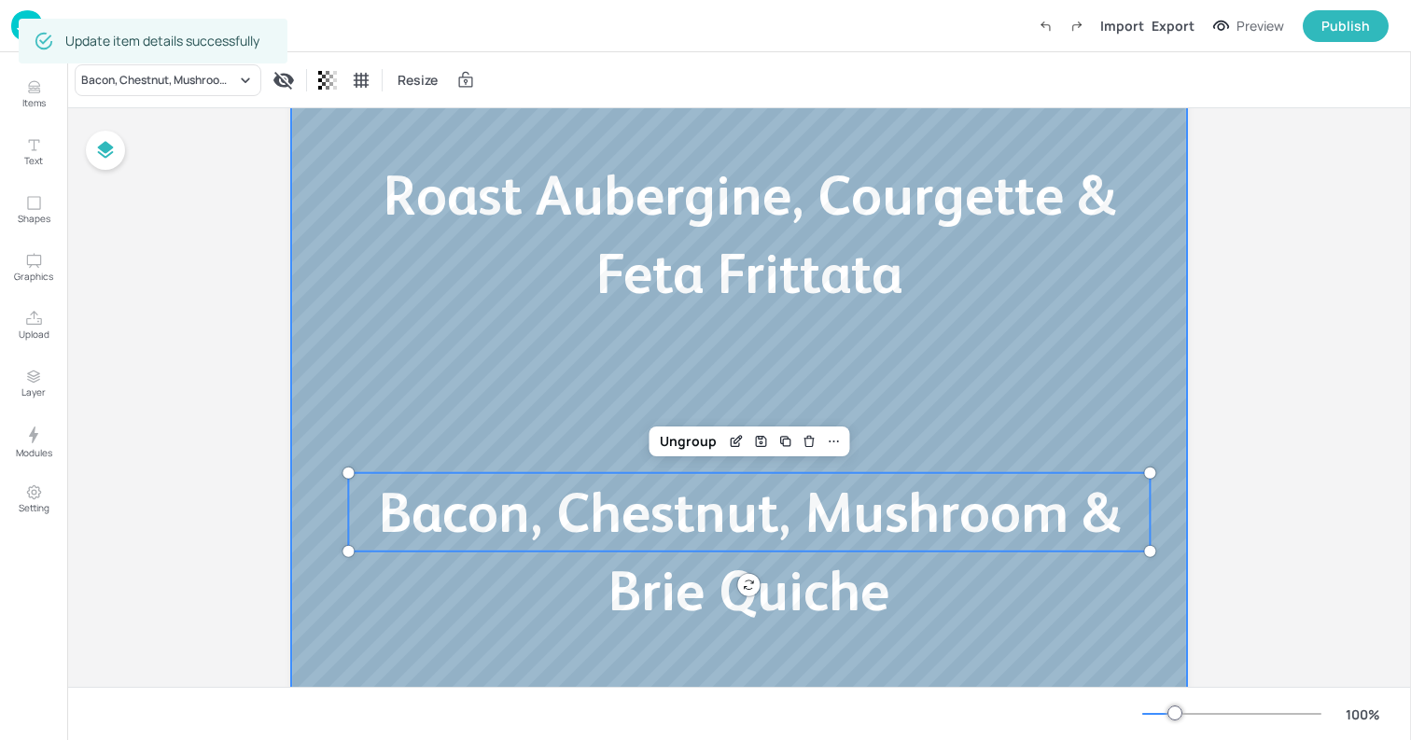
click at [291, 323] on div at bounding box center [739, 288] width 896 height 1008
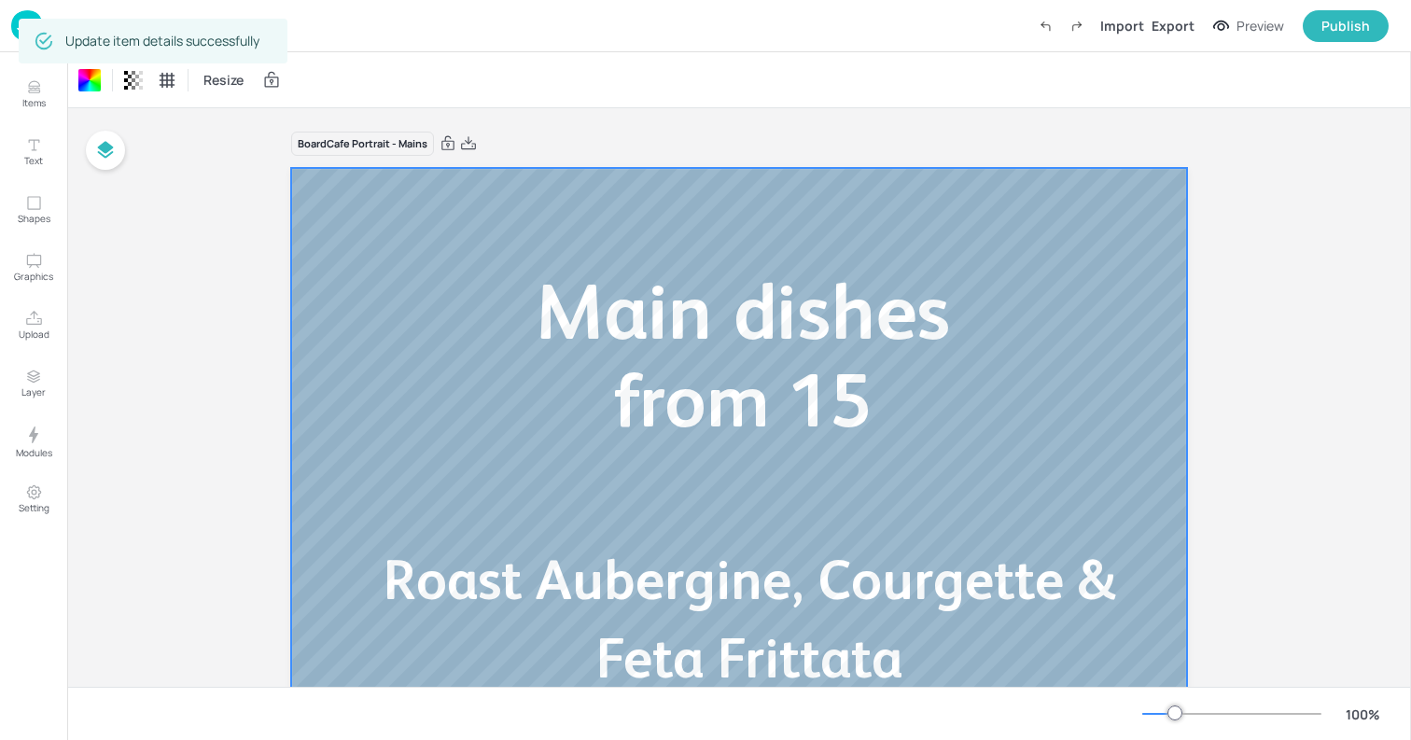
click at [12, 38] on img at bounding box center [27, 25] width 32 height 31
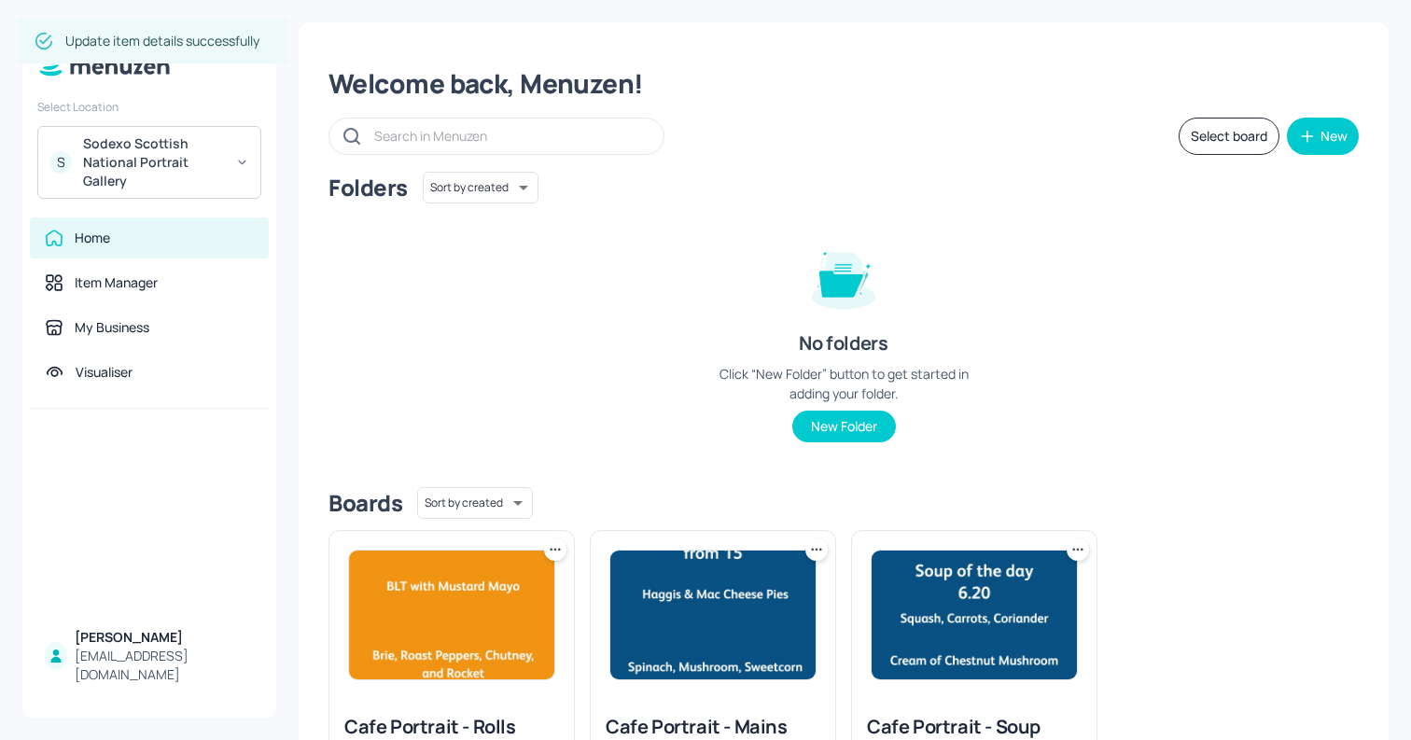
click at [493, 573] on img at bounding box center [451, 615] width 205 height 129
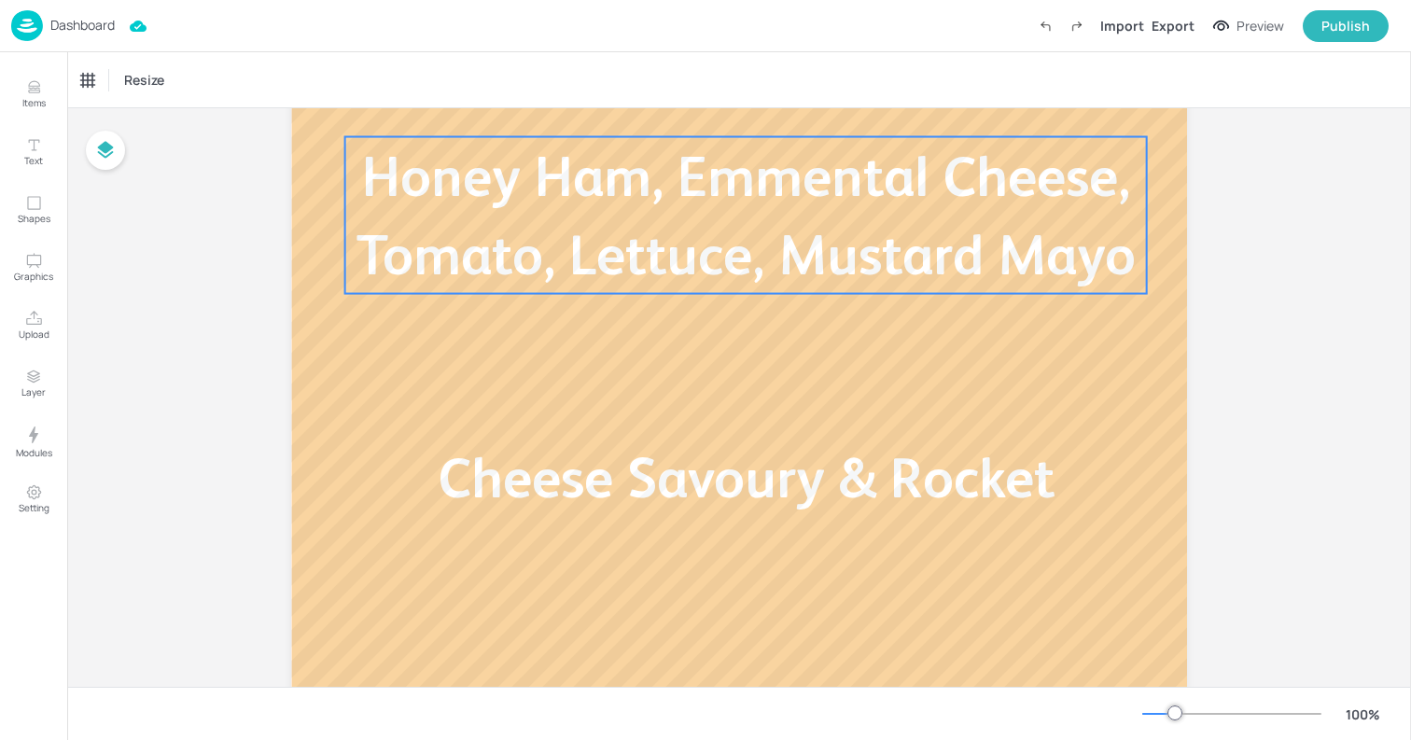
scroll to position [402, 0]
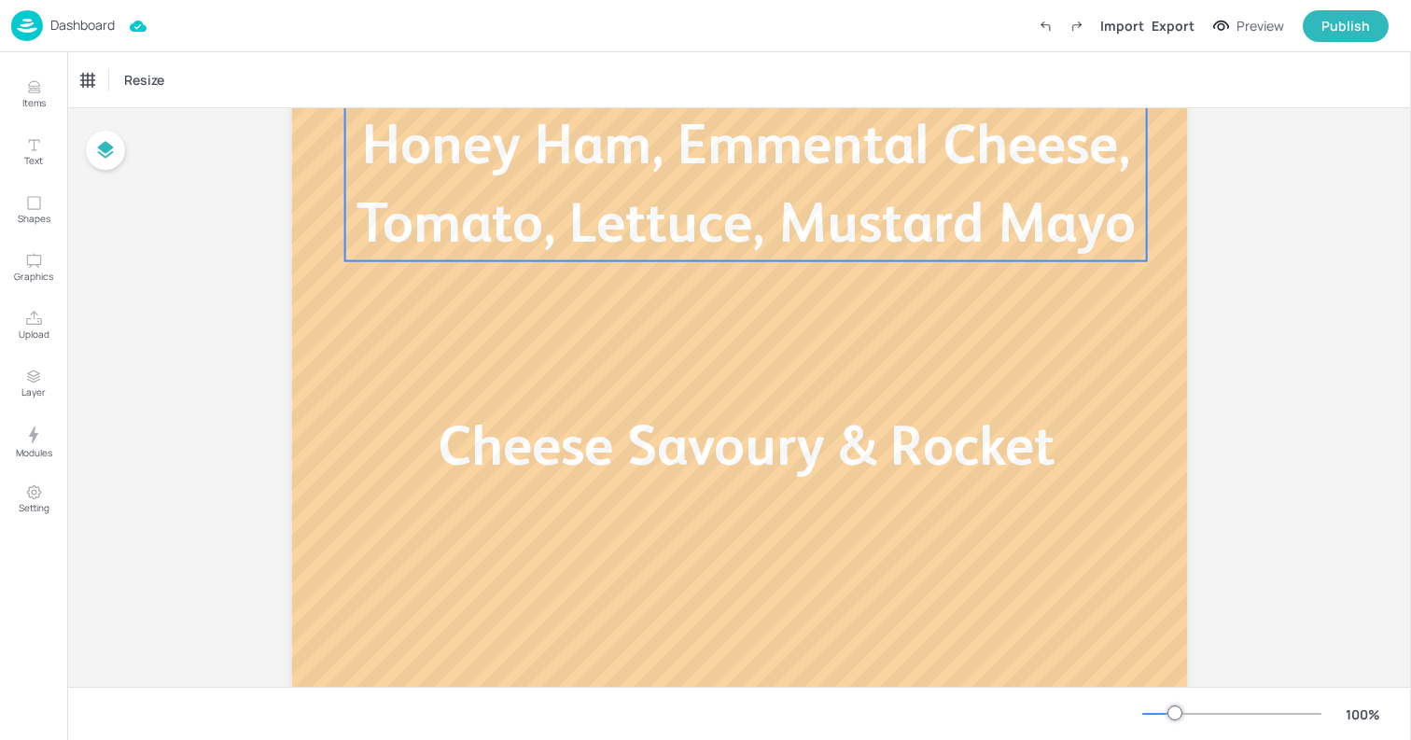
click at [739, 226] on span "Honey Ham, Emmental Cheese, Tomato, Lettuce, Mustard Mayo" at bounding box center [745, 183] width 779 height 142
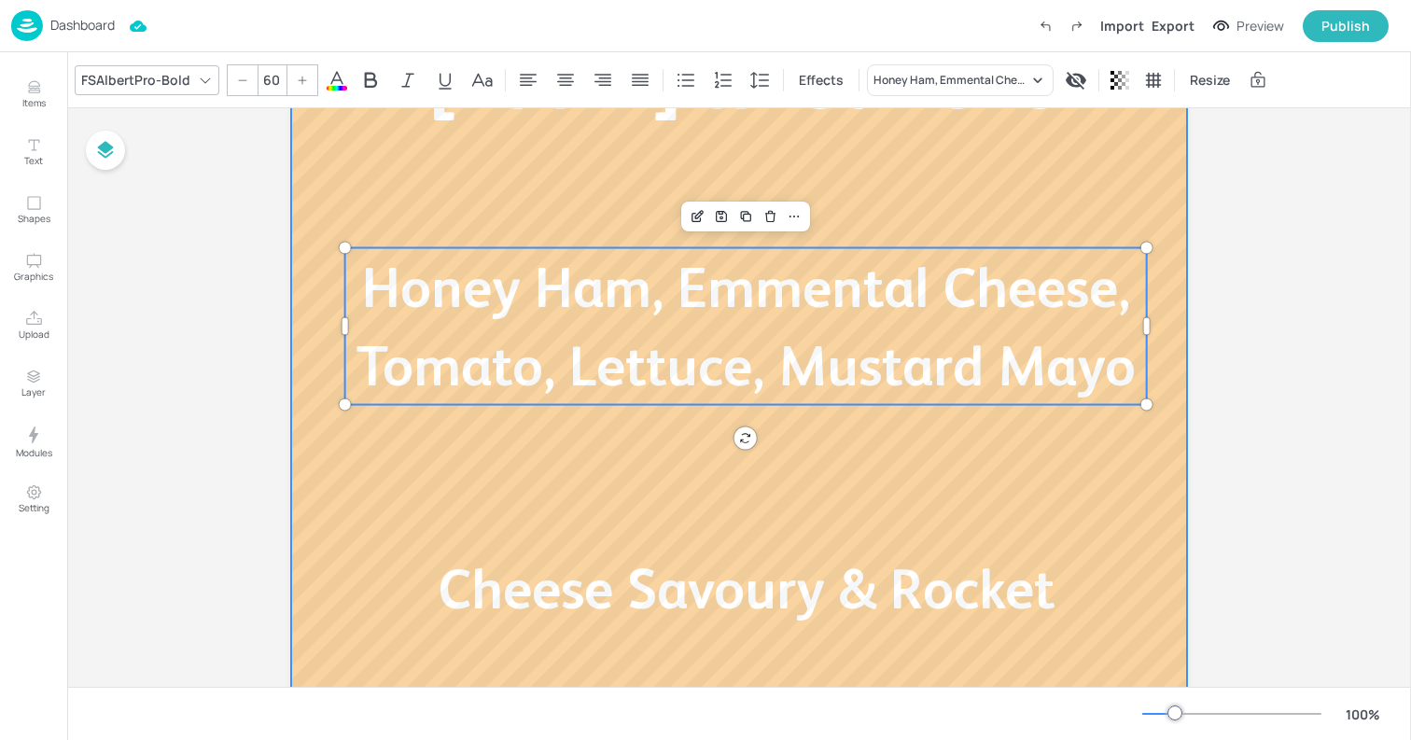
scroll to position [232, 0]
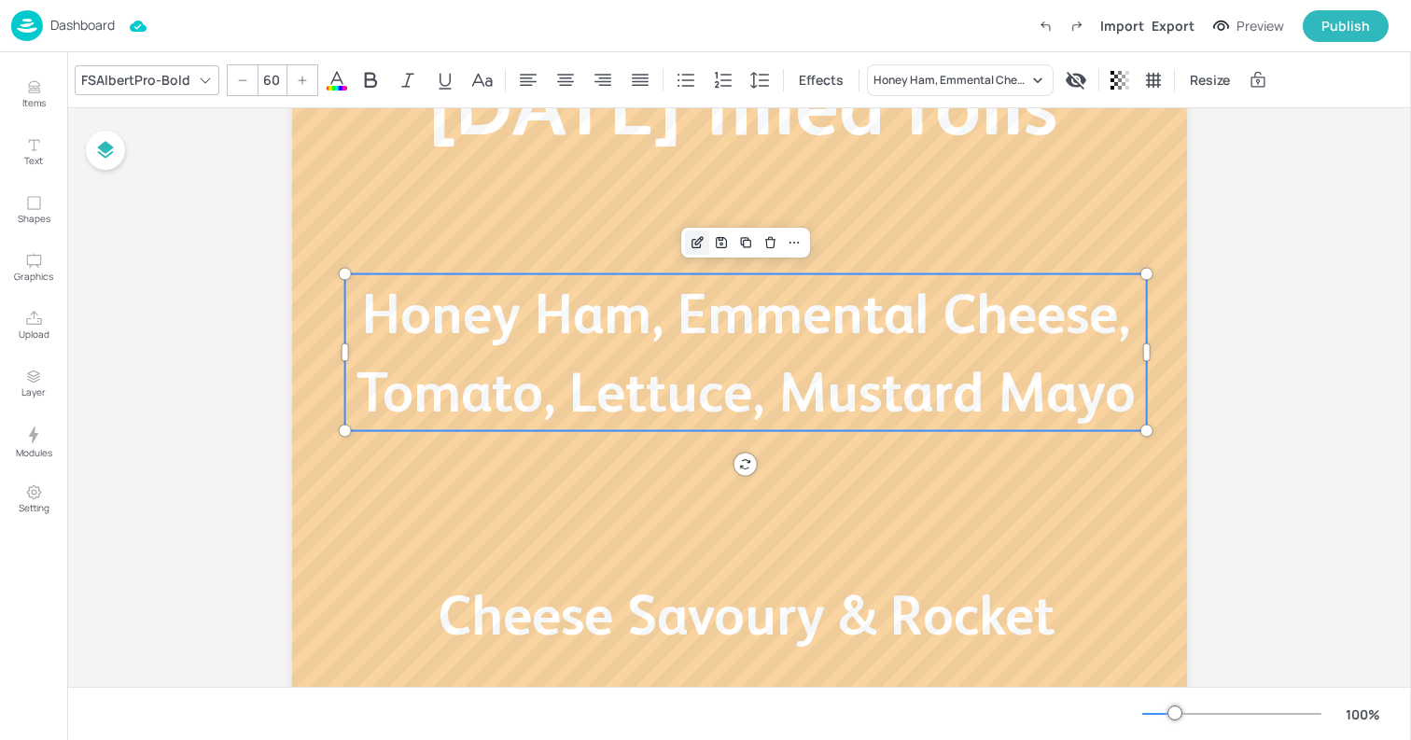
click at [696, 241] on icon "Edit Item" at bounding box center [698, 242] width 16 height 15
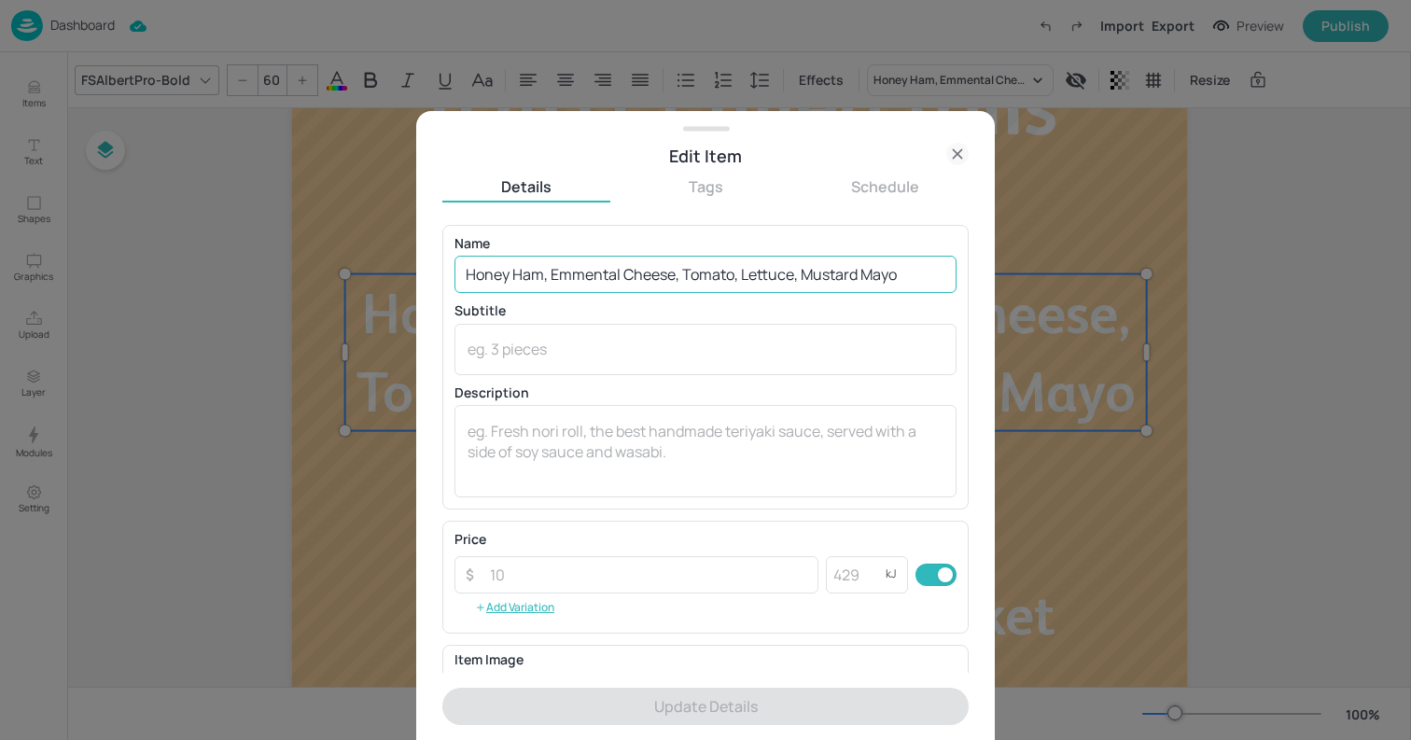
click at [625, 268] on input "Honey Ham, Emmental Cheese, Tomato, Lettuce, Mustard Mayo" at bounding box center [705, 274] width 502 height 37
paste input "Prosciutto, Gherkin, Emmental, Gem"
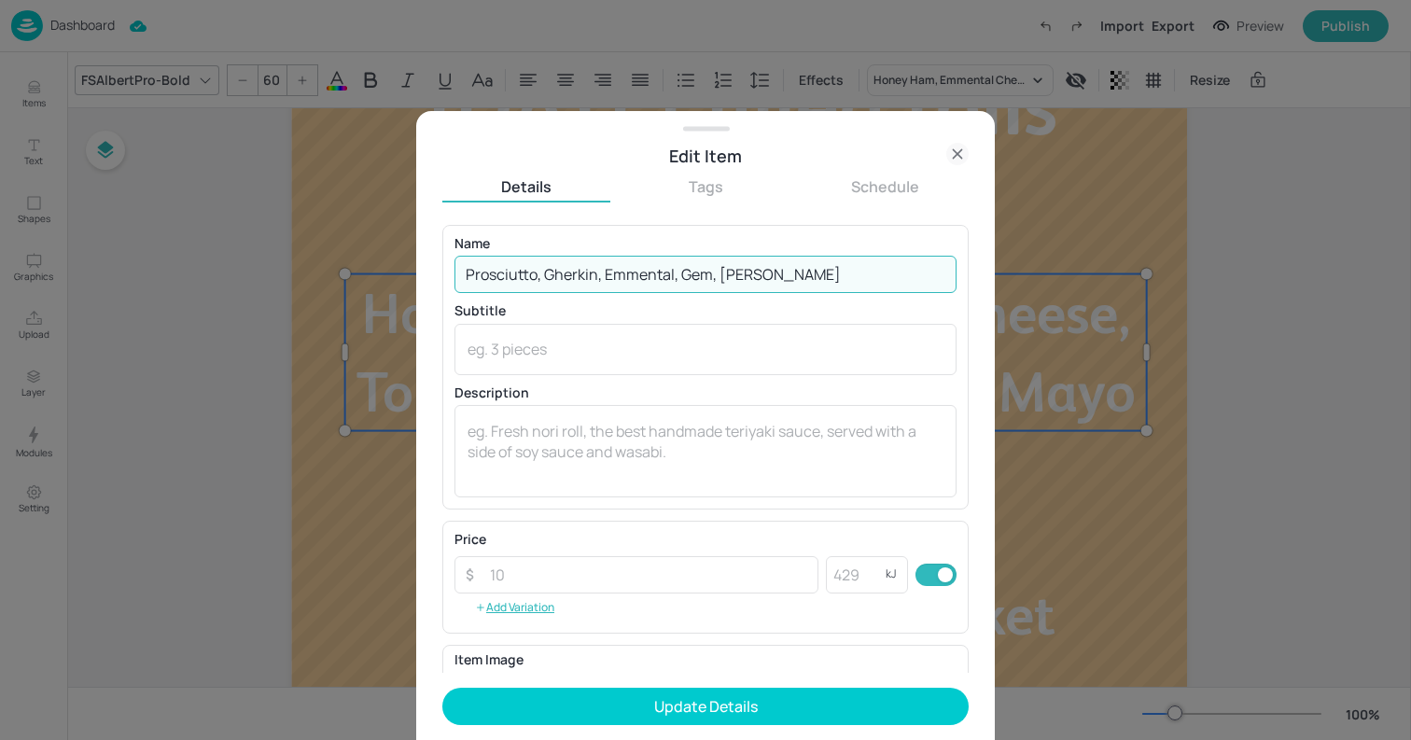
click at [716, 276] on input "Prosciutto, Gherkin, Emmental, Gem, [PERSON_NAME]" at bounding box center [705, 274] width 502 height 37
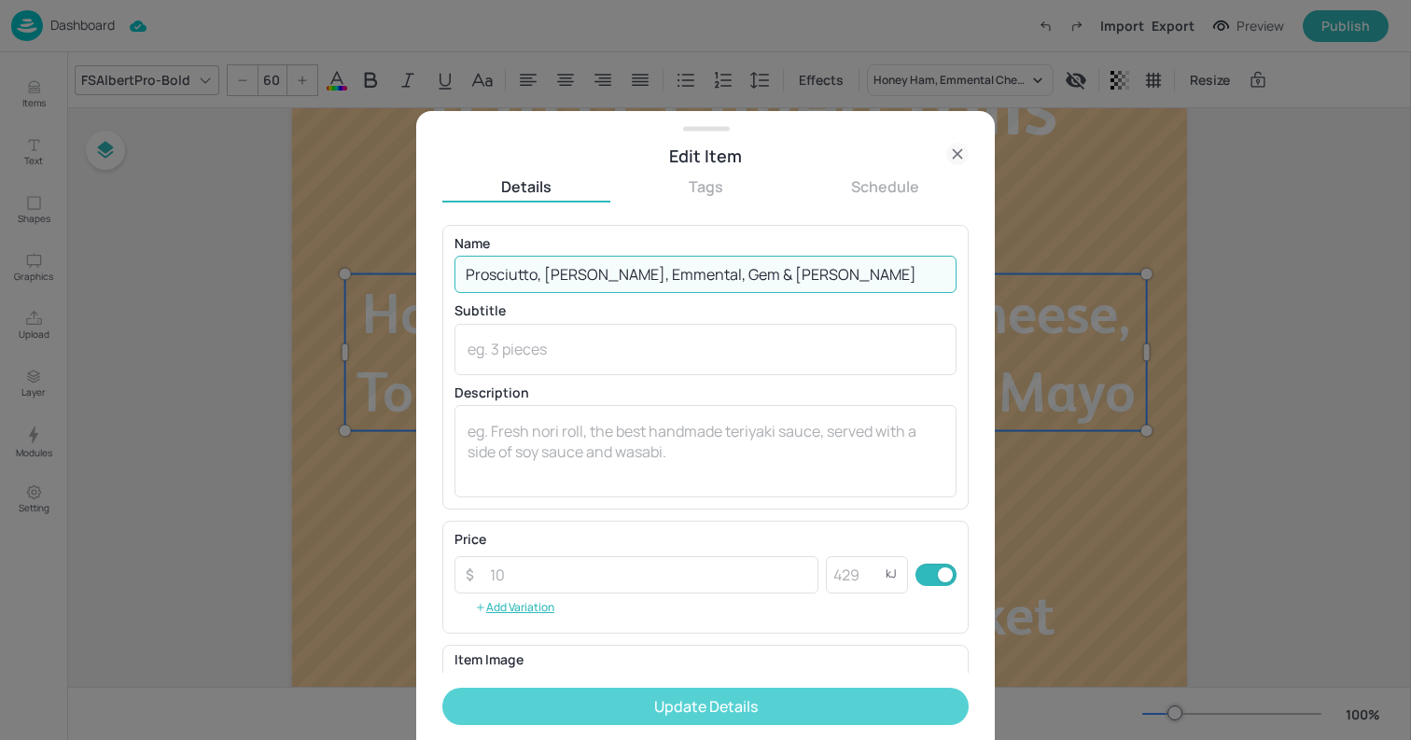
type input "Prosciutto, [PERSON_NAME], Emmental, Gem & [PERSON_NAME]"
click at [791, 699] on button "Update Details" at bounding box center [705, 706] width 526 height 37
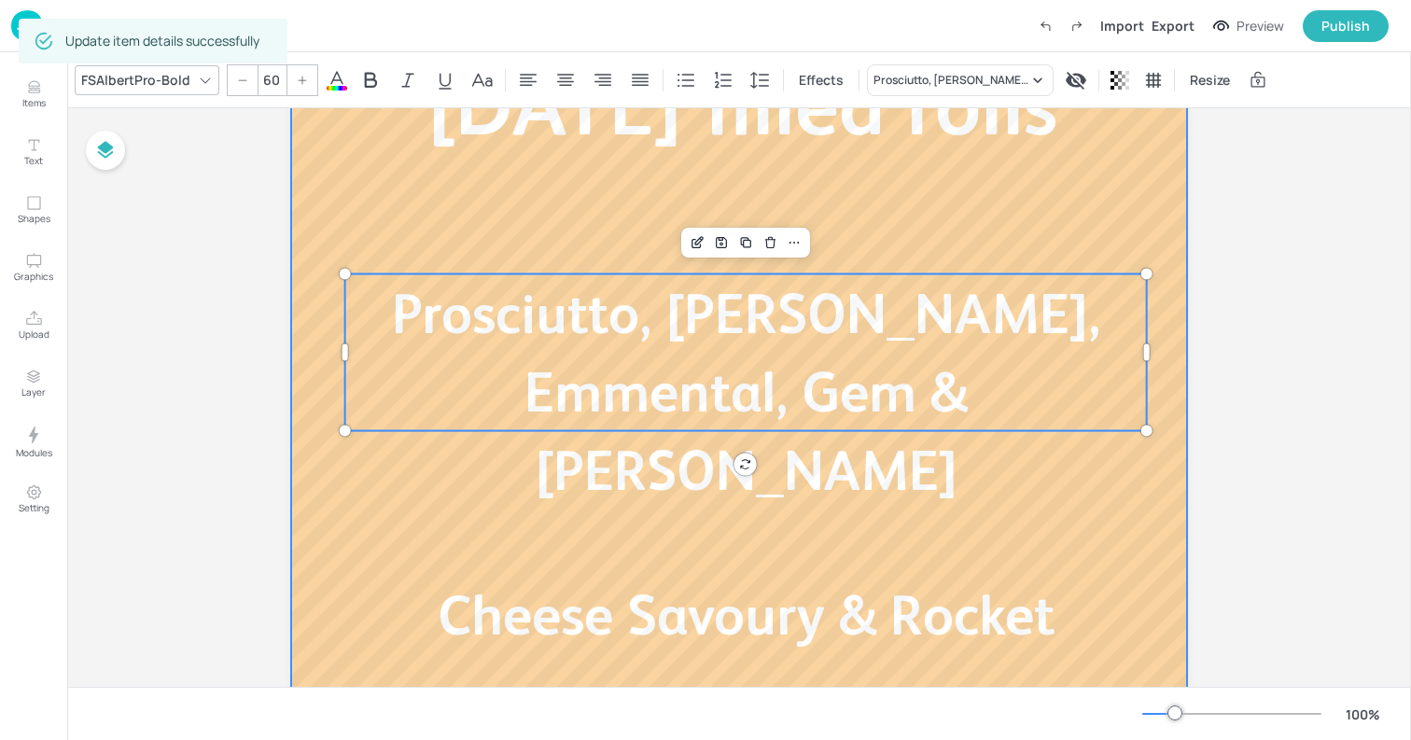
click at [309, 438] on div at bounding box center [739, 440] width 896 height 1008
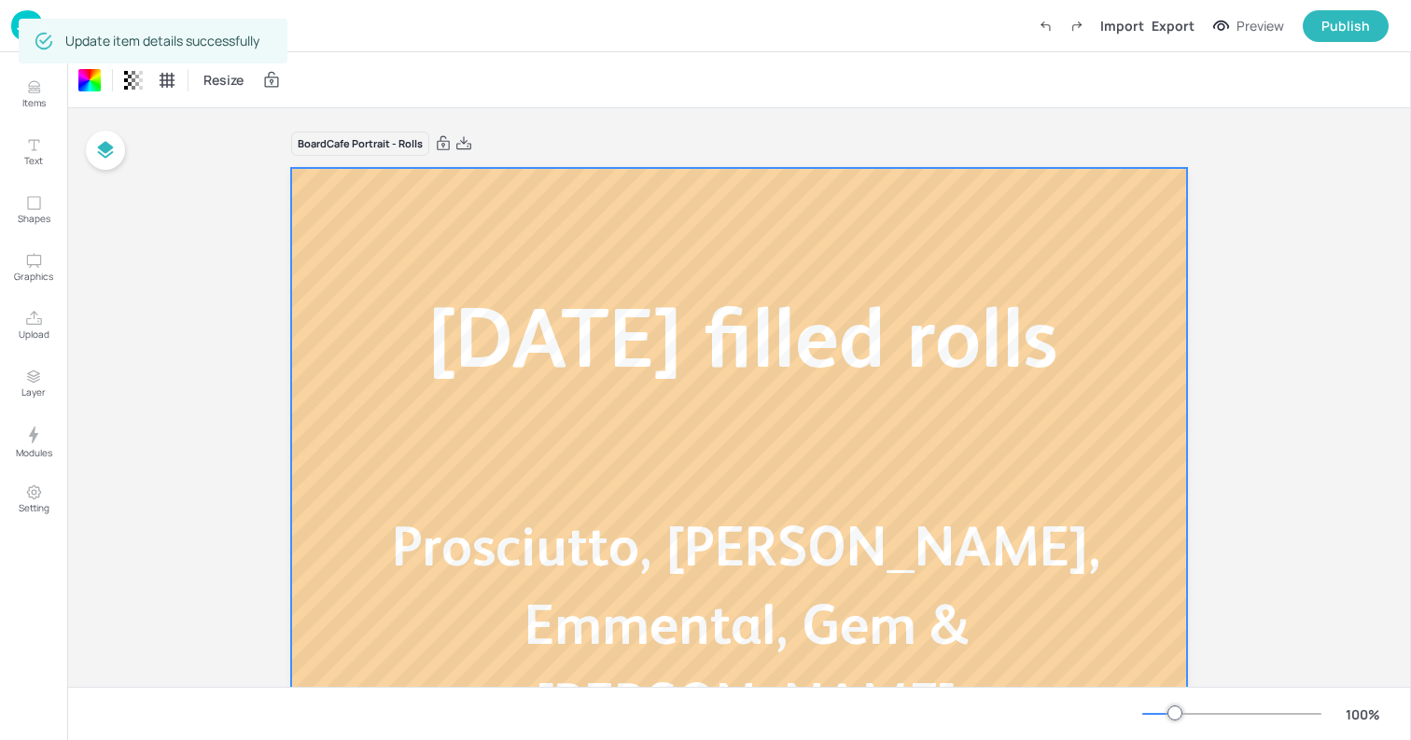
click at [9, 30] on div "Dashboard Import Export Preview Publish" at bounding box center [705, 26] width 1411 height 52
click at [13, 28] on img at bounding box center [27, 25] width 32 height 31
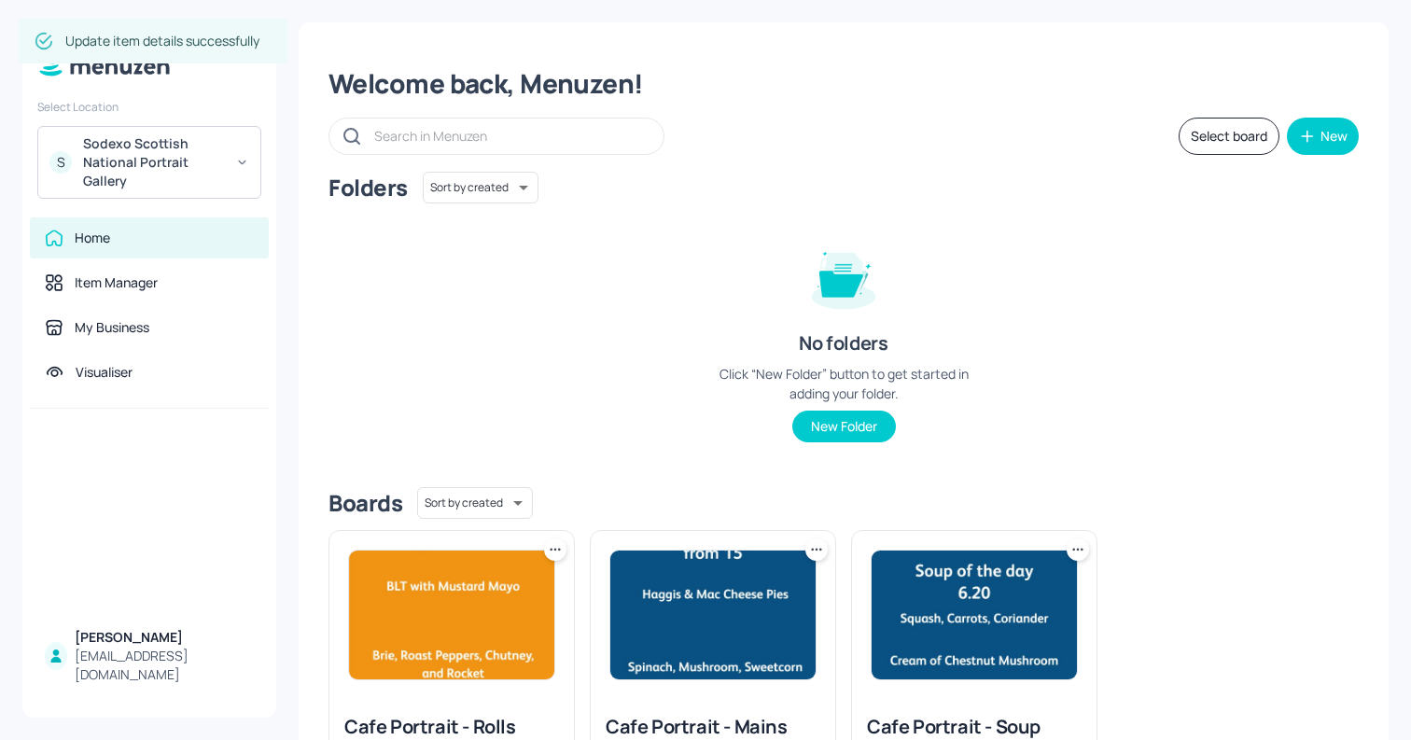
click at [839, 105] on div "Welcome back, Menuzen! Select board New Folders Sort by created id ​ No folders…" at bounding box center [844, 447] width 1090 height 850
